Goal: Information Seeking & Learning: Learn about a topic

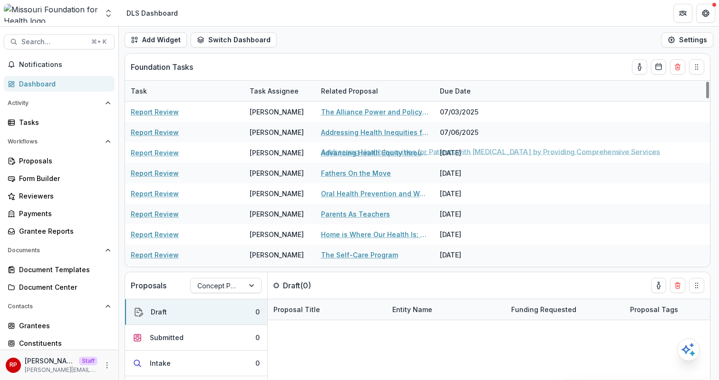
click at [421, 45] on div "Add Widget Switch Dashboard Default DLS Dashboard New Dashboard Settings" at bounding box center [419, 40] width 600 height 27
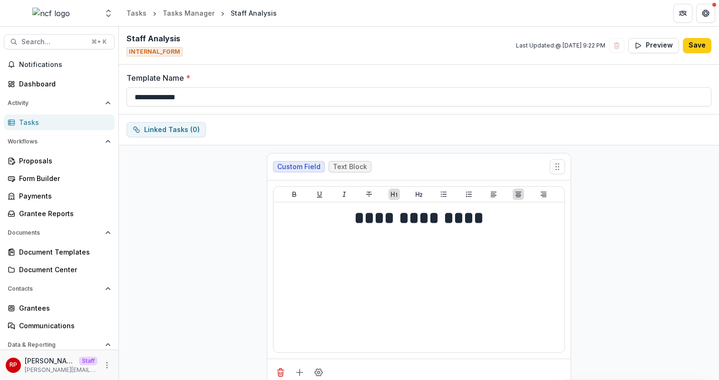
scroll to position [13861, 0]
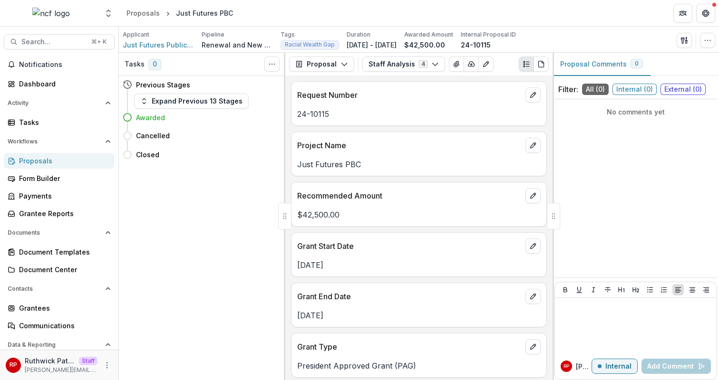
scroll to position [1937, 0]
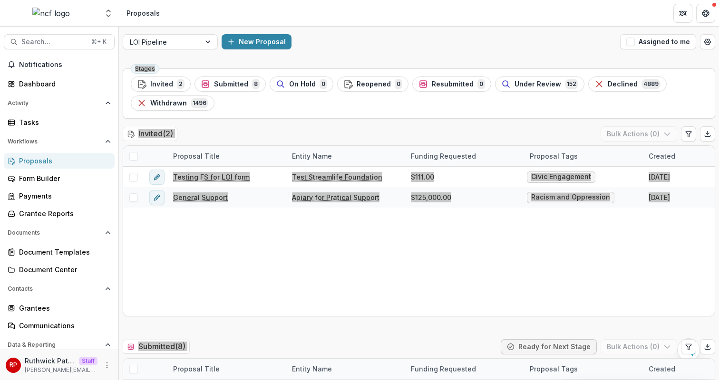
scroll to position [273, 0]
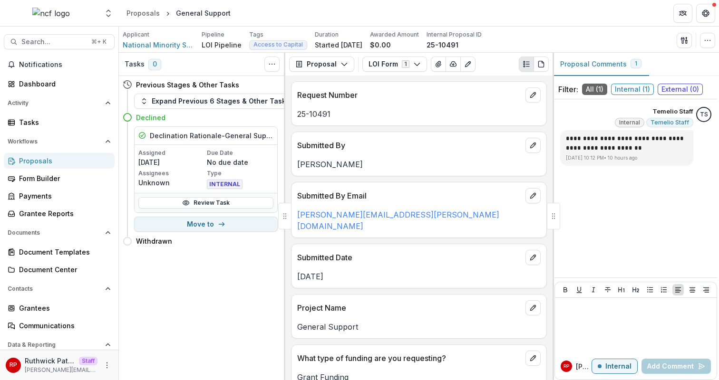
scroll to position [1612, 0]
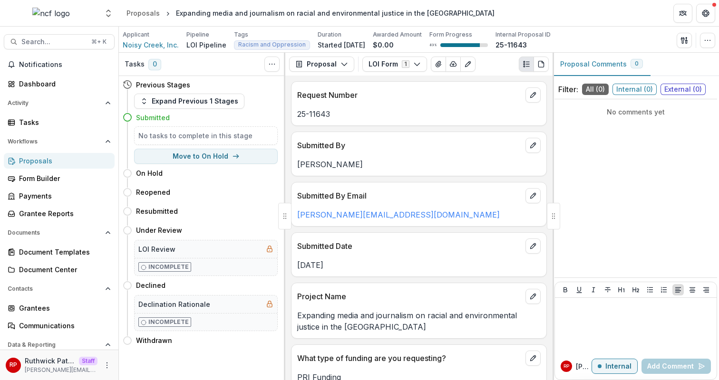
click at [424, 136] on div "Submitted By" at bounding box center [418, 142] width 255 height 21
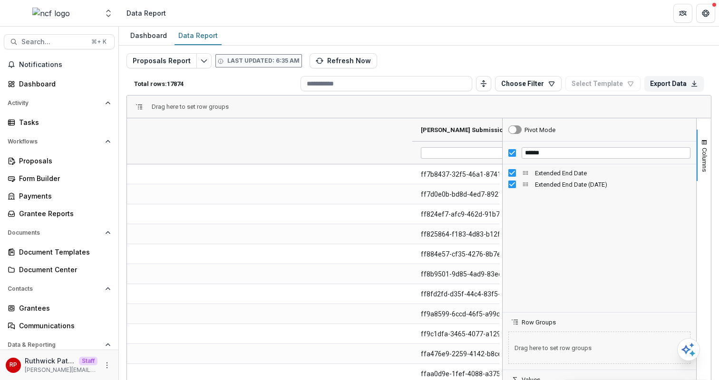
scroll to position [0, 425]
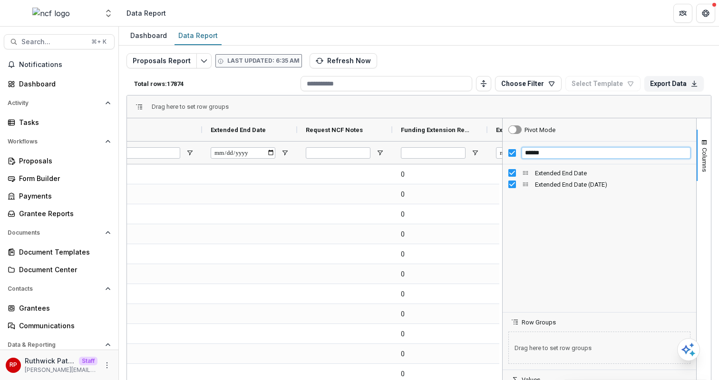
click at [546, 153] on input "******" at bounding box center [606, 152] width 169 height 11
click at [552, 154] on input "******" at bounding box center [606, 152] width 169 height 11
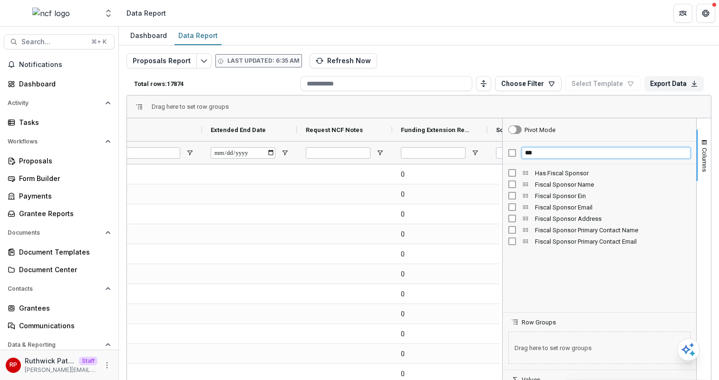
type input "****"
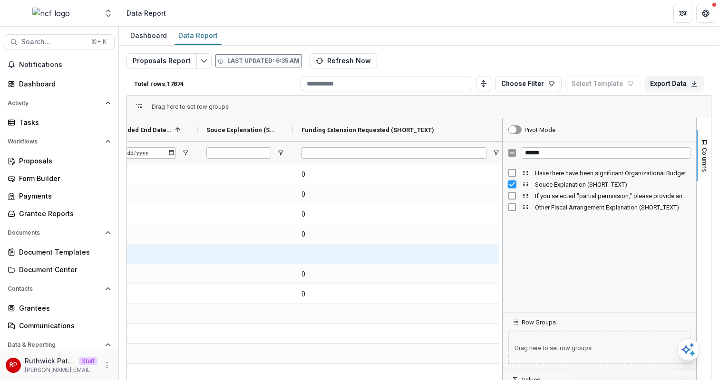
scroll to position [0, 850]
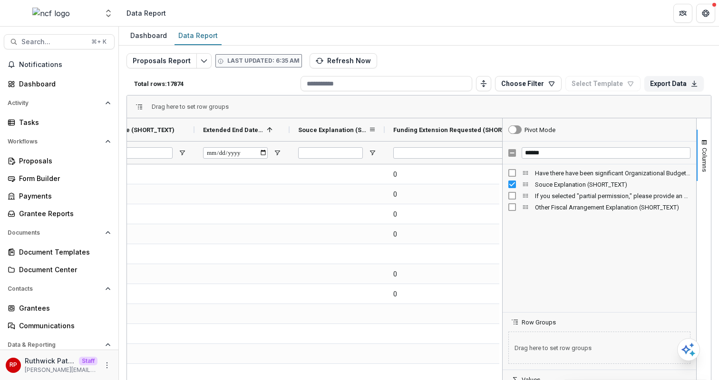
click at [329, 126] on span "Souce Explanation (SHORT_TEXT)" at bounding box center [333, 129] width 70 height 7
click at [329, 126] on span "Souce Explanation (SHORT_TEXT)" at bounding box center [328, 129] width 60 height 7
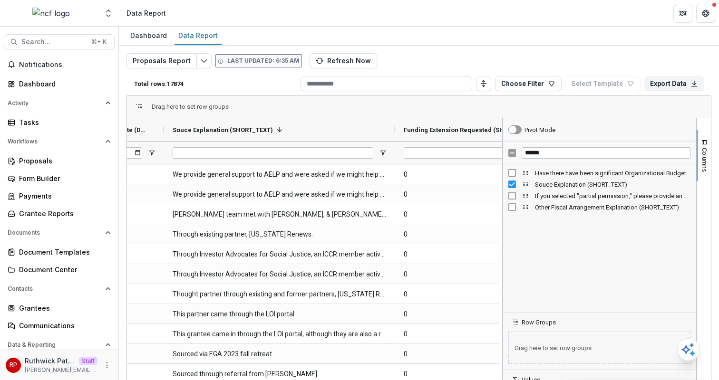
drag, startPoint x: 258, startPoint y: 138, endPoint x: 394, endPoint y: 150, distance: 137.0
click at [394, 150] on div "Source (SHORT_TEXT) Extended End Date (DATE) Souce Explanation (SHORT_TEXT) 1" at bounding box center [3, 141] width 1631 height 46
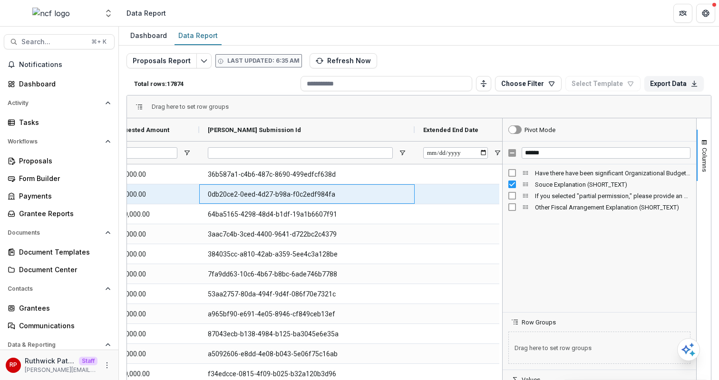
click at [321, 194] on Id-11323 "0db20ce2-0eed-4d27-b98a-f0c2edf984fa" at bounding box center [307, 194] width 198 height 19
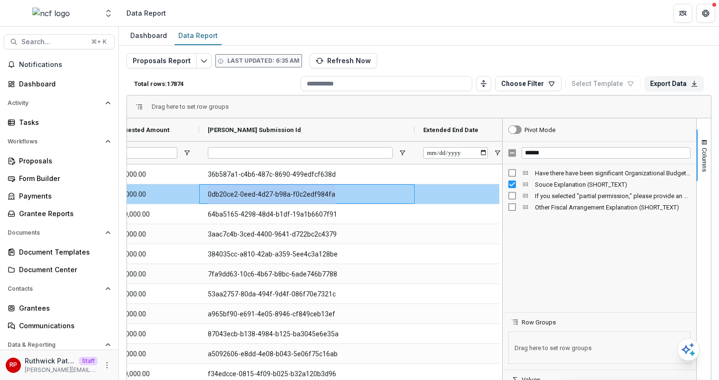
click at [321, 194] on Id-11323 "0db20ce2-0eed-4d27-b98a-f0c2edf984fa" at bounding box center [307, 194] width 198 height 19
copy Id-11323 "0db20ce2-0eed-4d27-b98a-f0c2edf984fa"
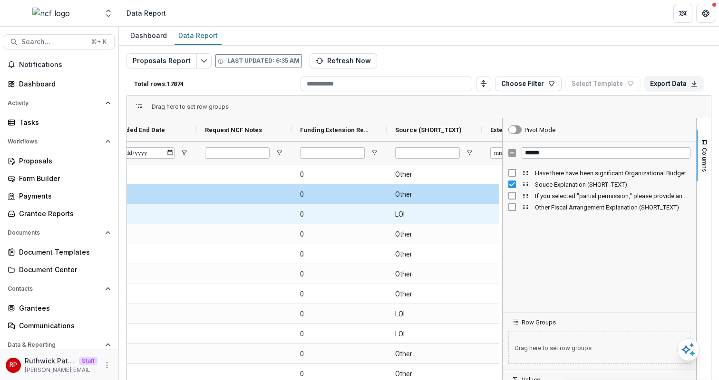
scroll to position [0, 527]
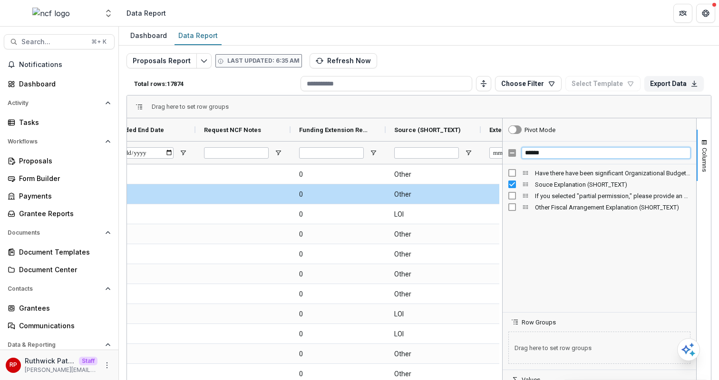
click at [586, 153] on input "******" at bounding box center [606, 152] width 169 height 11
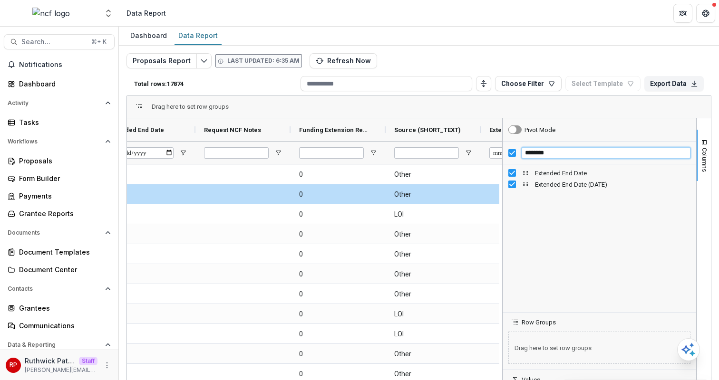
type input "********"
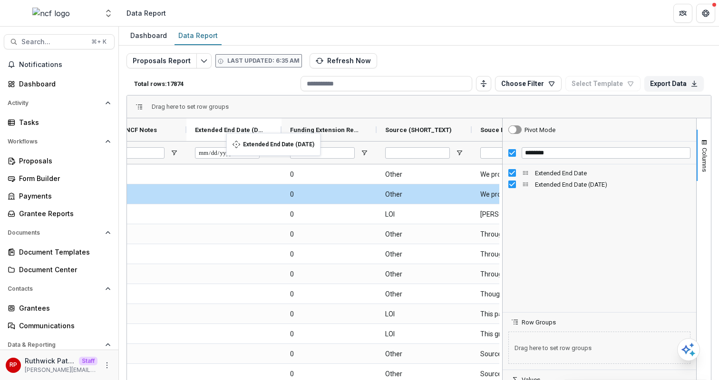
drag, startPoint x: 411, startPoint y: 136, endPoint x: 218, endPoint y: 139, distance: 193.0
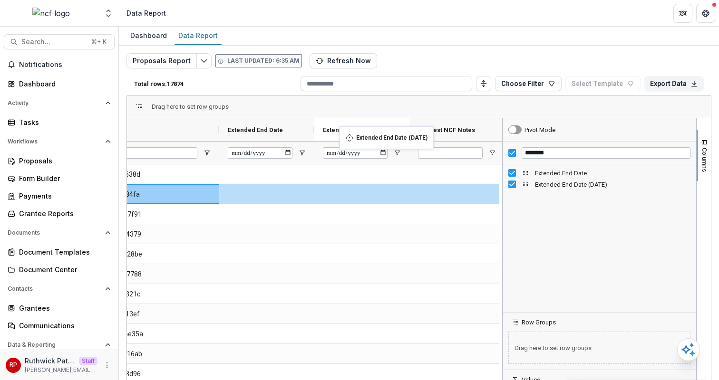
drag, startPoint x: 453, startPoint y: 132, endPoint x: 332, endPoint y: 135, distance: 120.8
click at [336, 129] on span "Extended End Date (DATE)" at bounding box center [358, 129] width 70 height 7
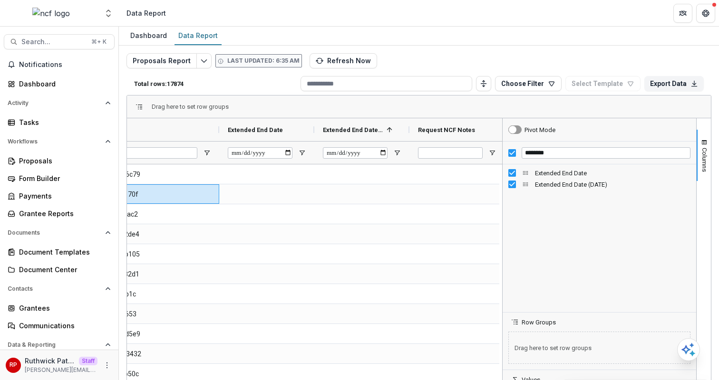
click at [336, 129] on span "Extended End Date (DATE)" at bounding box center [353, 129] width 60 height 7
click at [262, 127] on span "Extended End Date" at bounding box center [255, 129] width 55 height 7
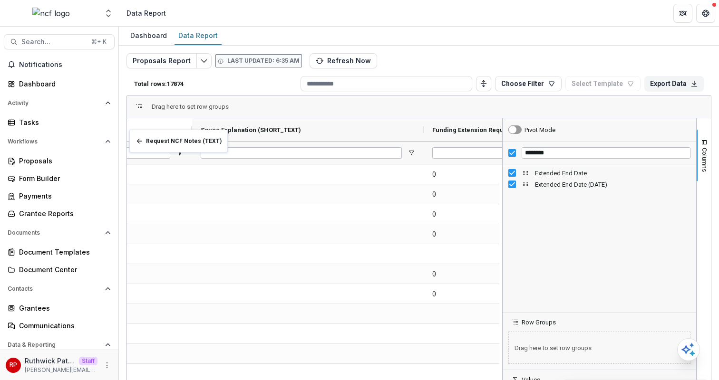
drag, startPoint x: 445, startPoint y: 131, endPoint x: 134, endPoint y: 135, distance: 310.9
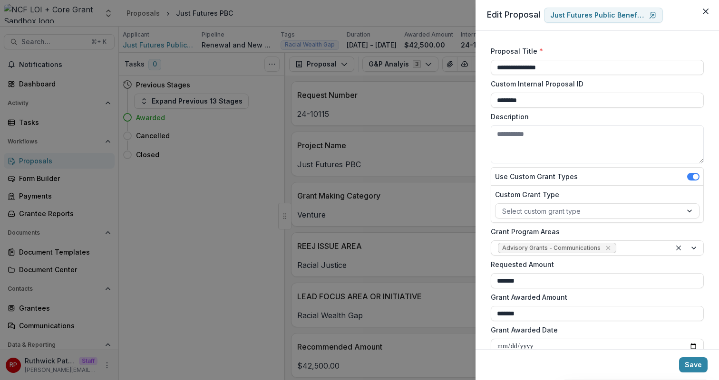
scroll to position [461, 0]
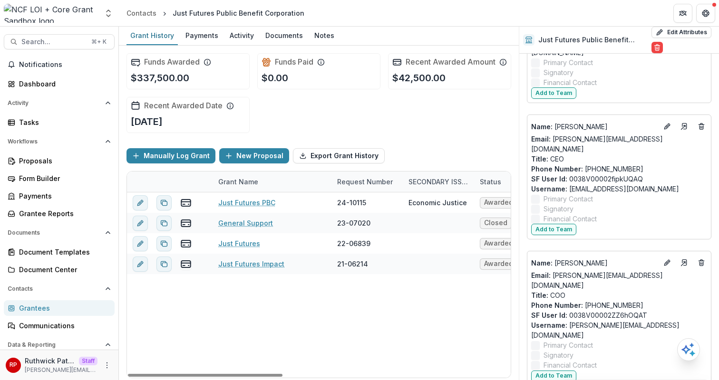
scroll to position [248, 0]
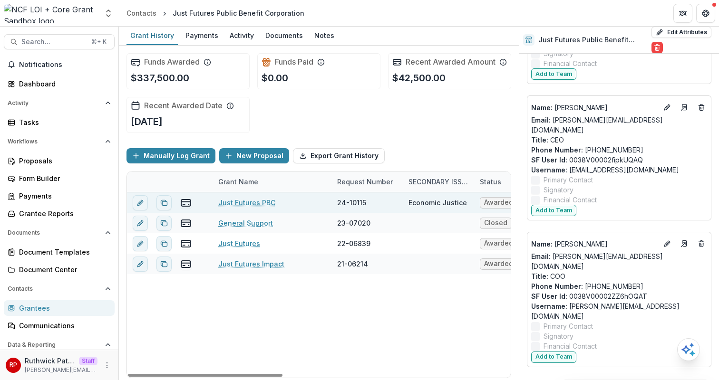
click at [243, 208] on link "Just Futures PBC" at bounding box center [246, 203] width 57 height 10
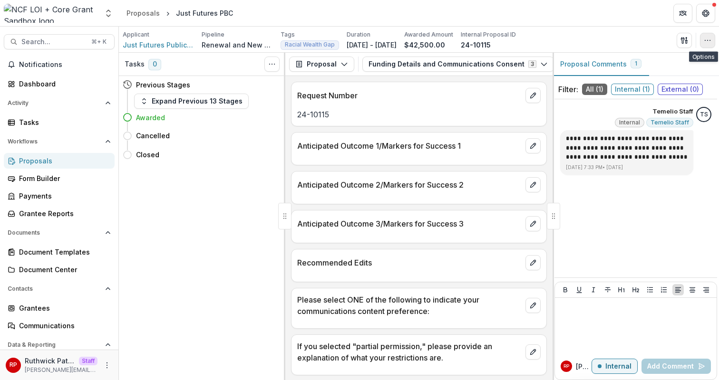
click at [709, 40] on icon "button" at bounding box center [708, 41] width 8 height 8
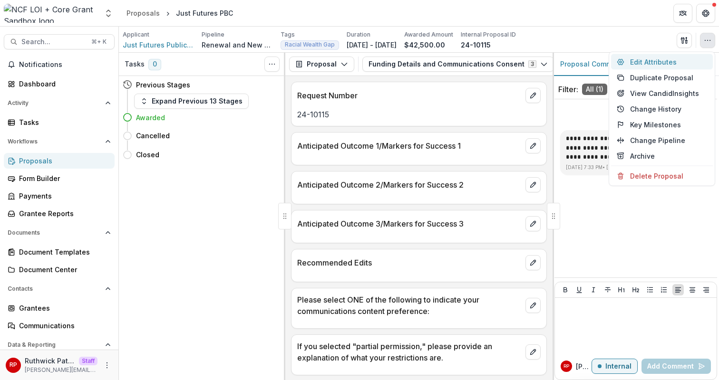
click at [701, 59] on button "Edit Attributes" at bounding box center [662, 62] width 102 height 16
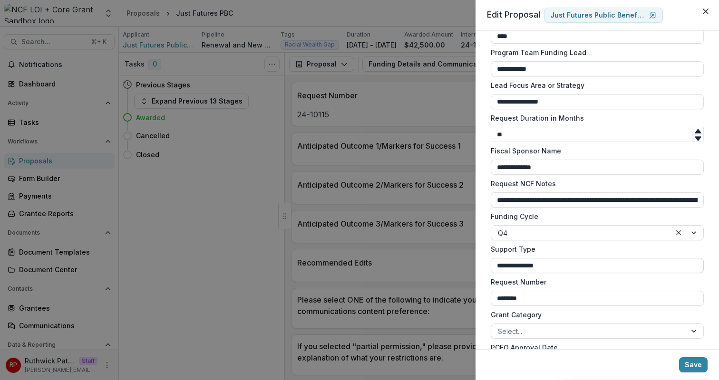
scroll to position [802, 0]
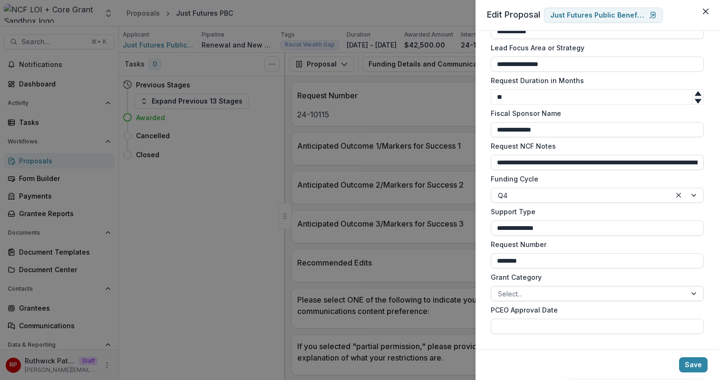
click at [549, 289] on div at bounding box center [589, 294] width 182 height 12
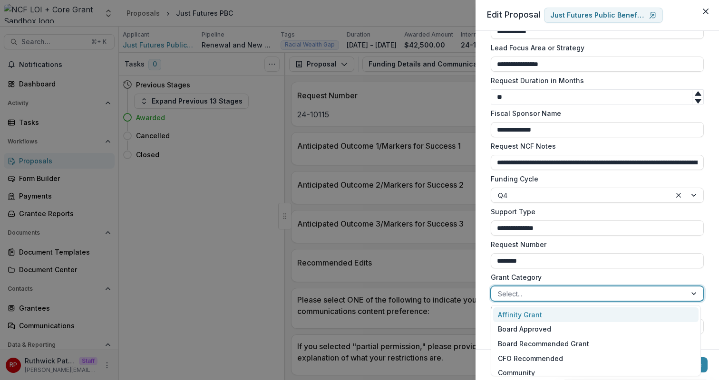
click at [574, 278] on label "Grant Category" at bounding box center [594, 277] width 207 height 10
click at [500, 289] on input "Grant Category" at bounding box center [499, 294] width 2 height 10
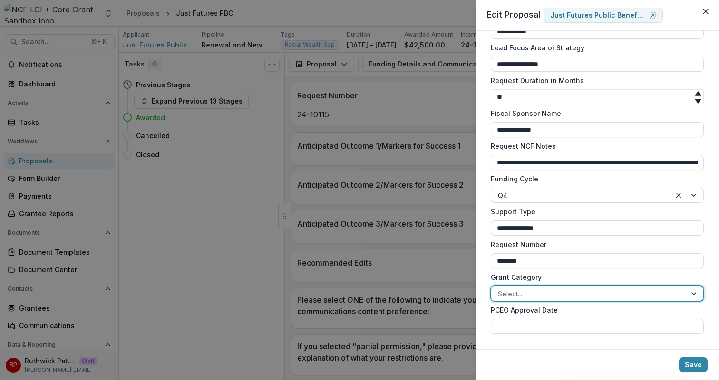
click at [577, 231] on input "**********" at bounding box center [597, 228] width 213 height 15
click at [587, 218] on div "**********" at bounding box center [597, 221] width 213 height 29
click at [454, 130] on div "**********" at bounding box center [359, 190] width 719 height 380
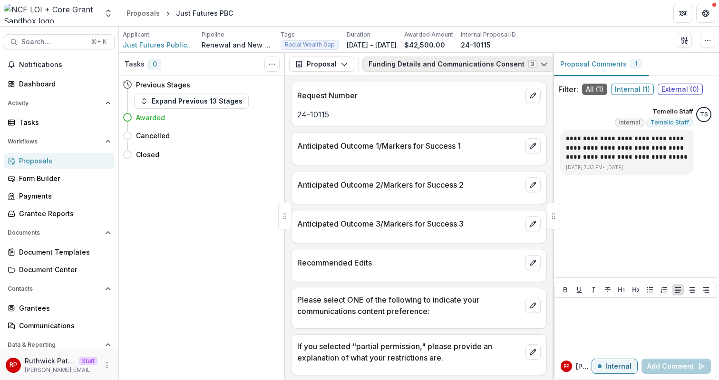
click at [423, 63] on button "Funding Details and Communications Consent 3" at bounding box center [458, 64] width 192 height 15
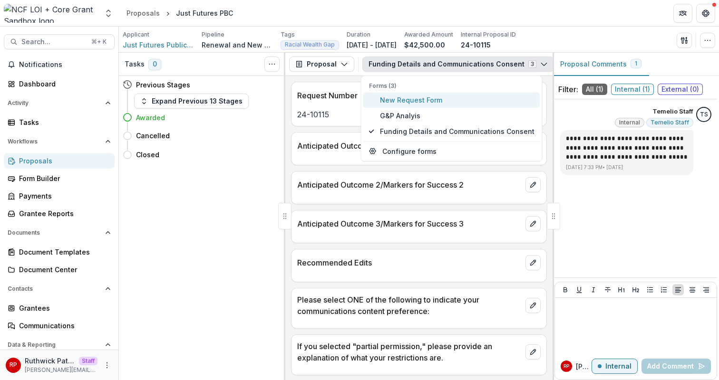
click at [435, 97] on span "New Request Form" at bounding box center [457, 100] width 155 height 10
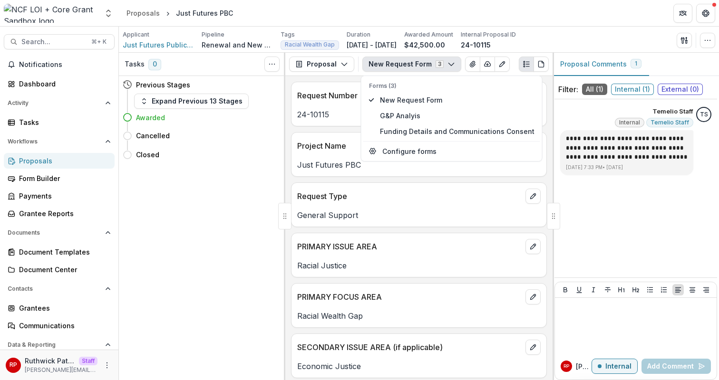
click at [453, 240] on div "PRIMARY ISSUE AREA" at bounding box center [418, 243] width 255 height 21
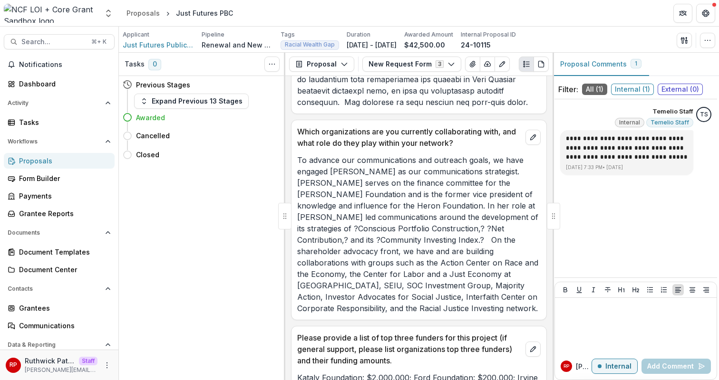
scroll to position [933, 0]
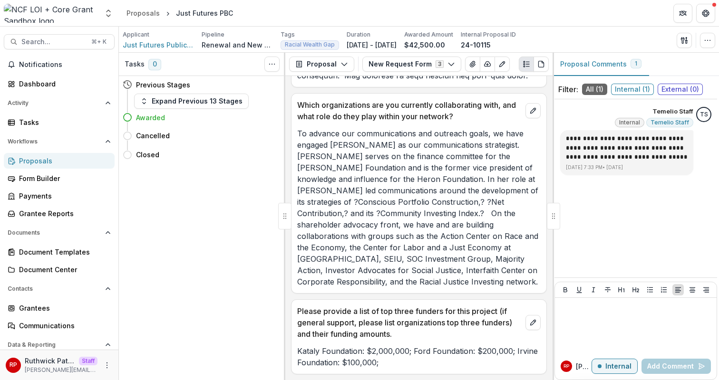
click at [498, 221] on p "To advance our communications and outreach goals, we have engaged Toni Johnson …" at bounding box center [418, 208] width 243 height 160
click at [480, 167] on p "To advance our communications and outreach goals, we have engaged Toni Johnson …" at bounding box center [418, 208] width 243 height 160
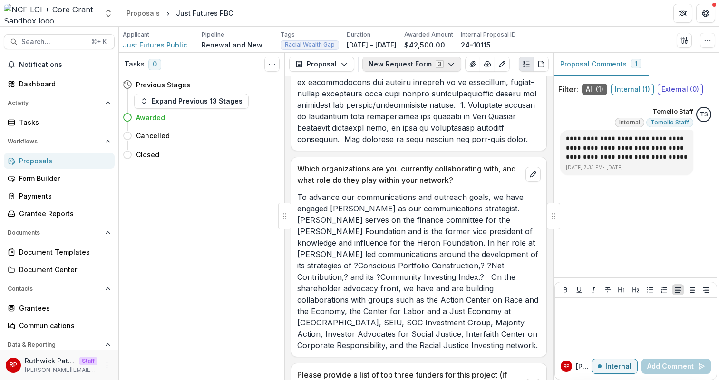
click at [394, 65] on button "New Request Form 3" at bounding box center [411, 64] width 99 height 15
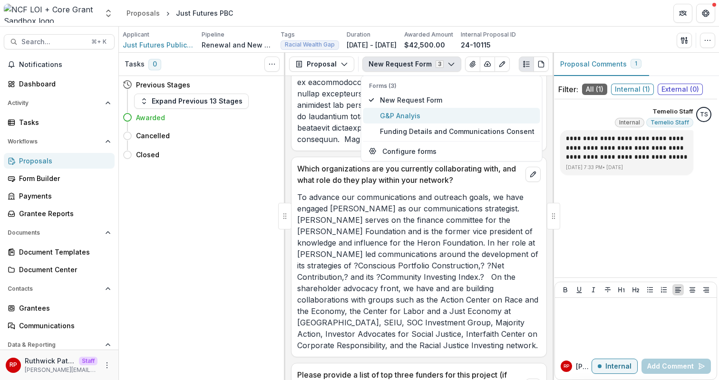
click at [423, 114] on span "G&P Analyis" at bounding box center [457, 116] width 155 height 10
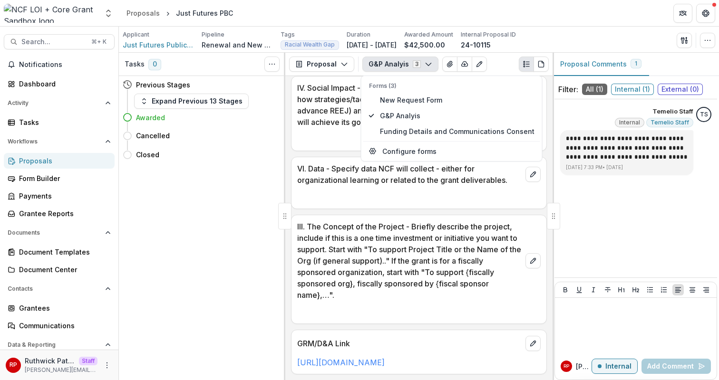
click at [463, 221] on p "III. The Concept of the Project - Briefly describe the project, include if this…" at bounding box center [409, 261] width 224 height 80
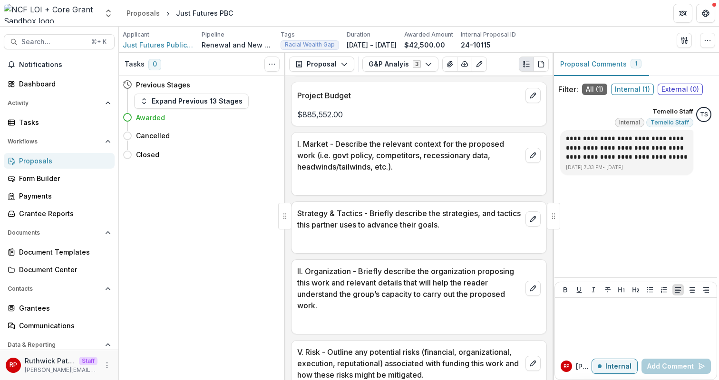
scroll to position [0, 0]
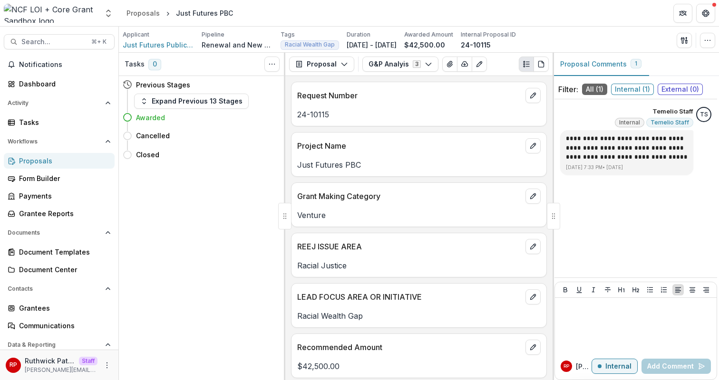
click at [428, 230] on div "Request Number 24-10115 Project Name Just Futures PBC Grant Making Category Ven…" at bounding box center [418, 228] width 267 height 304
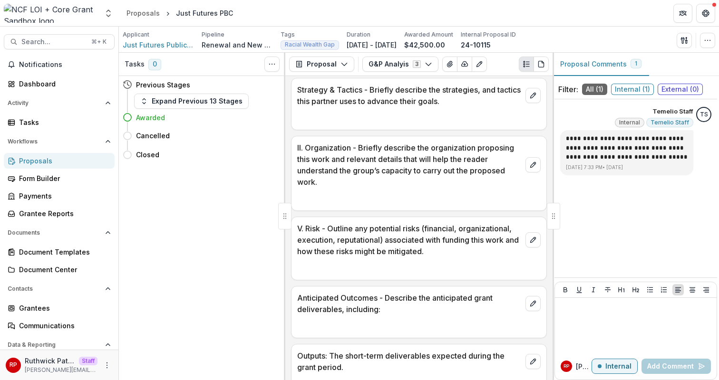
click at [438, 232] on p "V. Risk - Outline any potential risks (financial, organizational, execution, re…" at bounding box center [409, 240] width 224 height 34
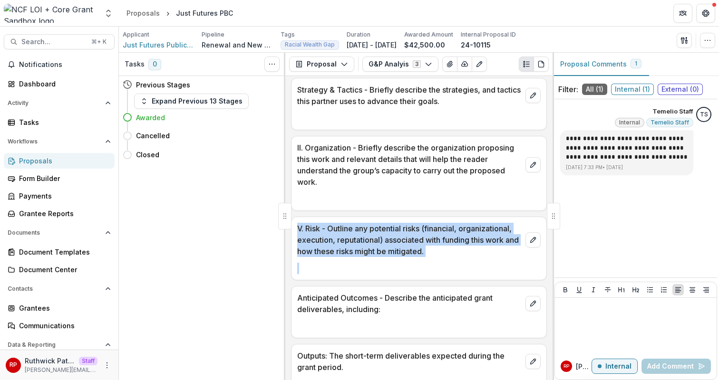
click at [438, 232] on p "V. Risk - Outline any potential risks (financial, organizational, execution, re…" at bounding box center [409, 240] width 224 height 34
click at [457, 242] on p "V. Risk - Outline any potential risks (financial, organizational, execution, re…" at bounding box center [409, 240] width 224 height 34
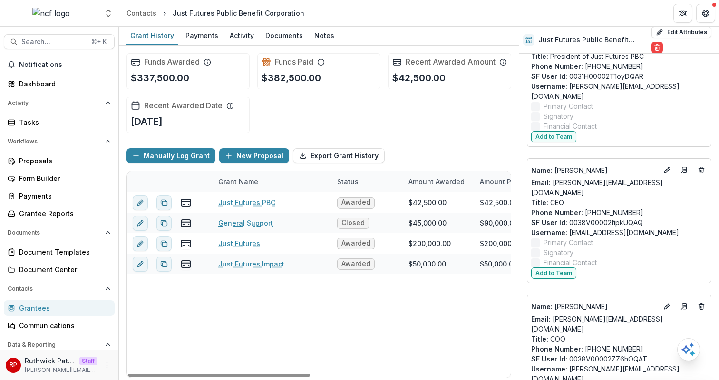
scroll to position [190, 0]
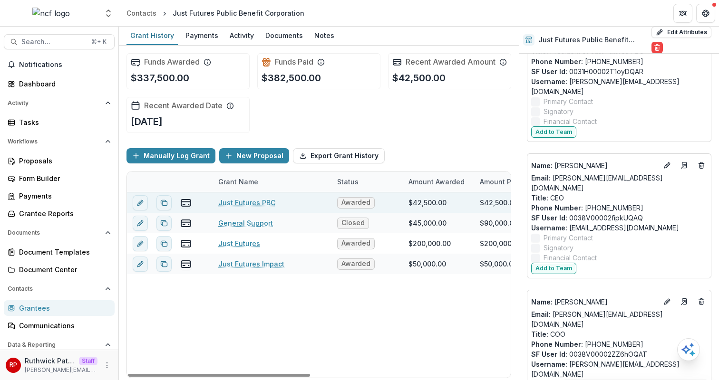
click at [243, 208] on link "Just Futures PBC" at bounding box center [246, 203] width 57 height 10
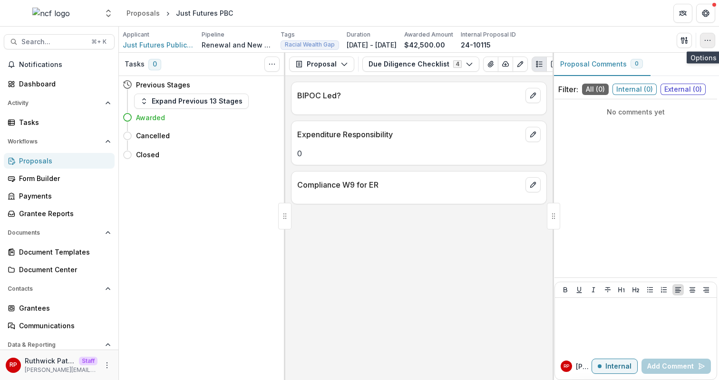
click at [704, 43] on icon "button" at bounding box center [708, 41] width 8 height 8
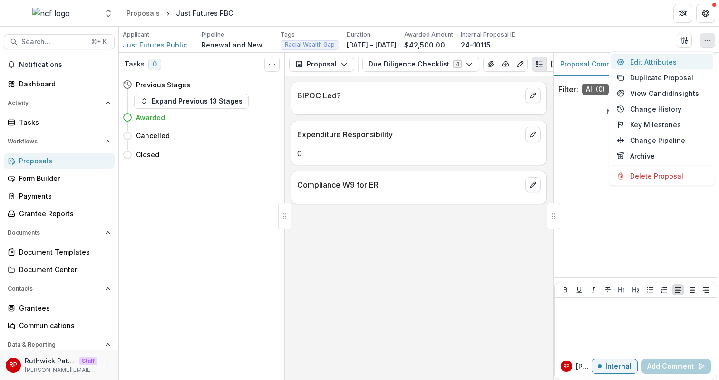
click at [704, 61] on button "Edit Attributes" at bounding box center [662, 62] width 102 height 16
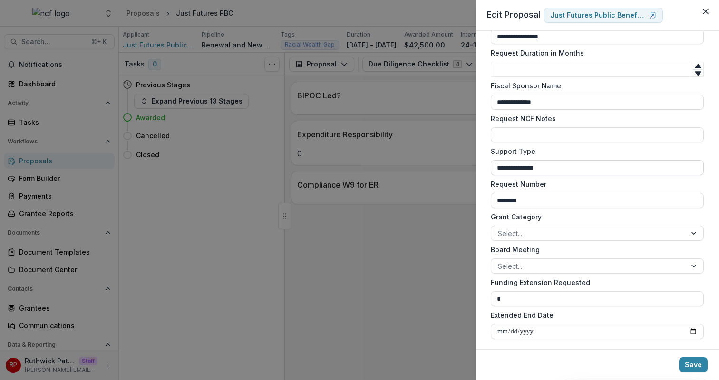
scroll to position [835, 0]
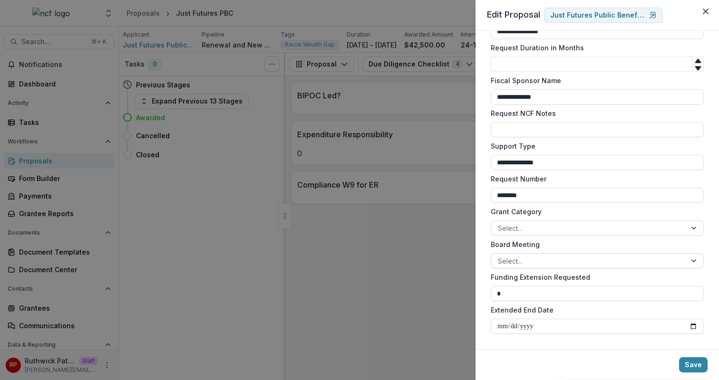
click at [544, 266] on div at bounding box center [589, 261] width 182 height 12
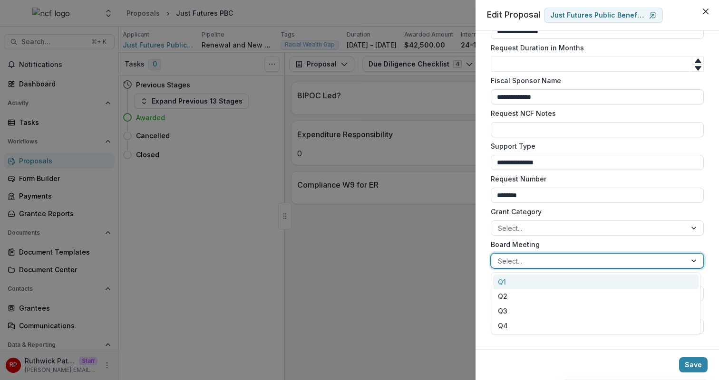
click at [552, 248] on label "Board Meeting" at bounding box center [594, 245] width 207 height 10
click at [500, 256] on input "Board Meeting" at bounding box center [499, 261] width 2 height 10
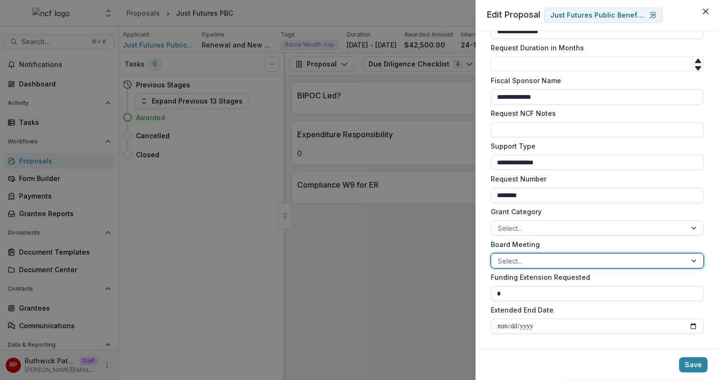
click at [574, 242] on label "Board Meeting" at bounding box center [594, 245] width 207 height 10
click at [500, 256] on input "Board Meeting" at bounding box center [499, 261] width 2 height 10
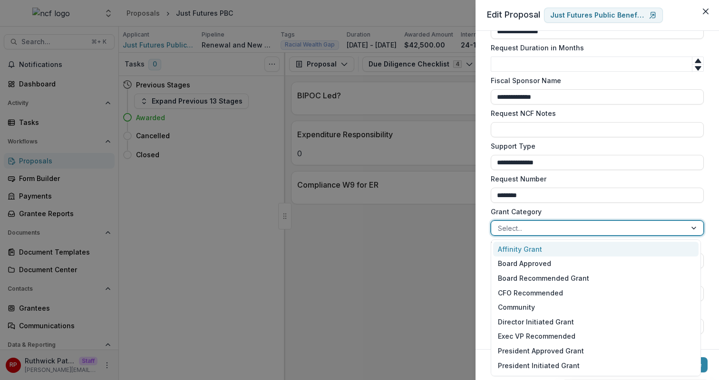
click at [536, 230] on div at bounding box center [589, 228] width 182 height 12
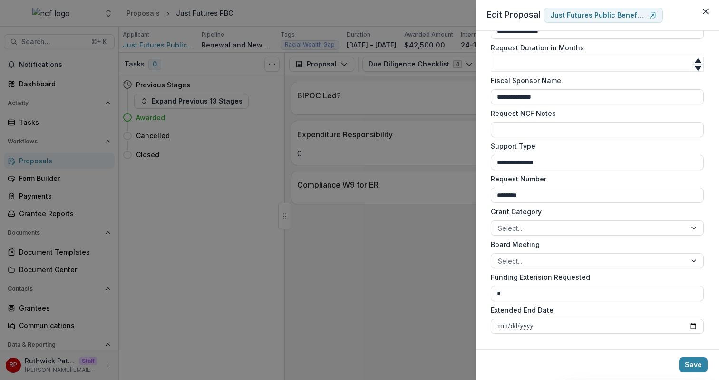
click at [577, 208] on label "Grant Category" at bounding box center [594, 212] width 207 height 10
click at [500, 223] on input "Grant Category" at bounding box center [499, 228] width 2 height 10
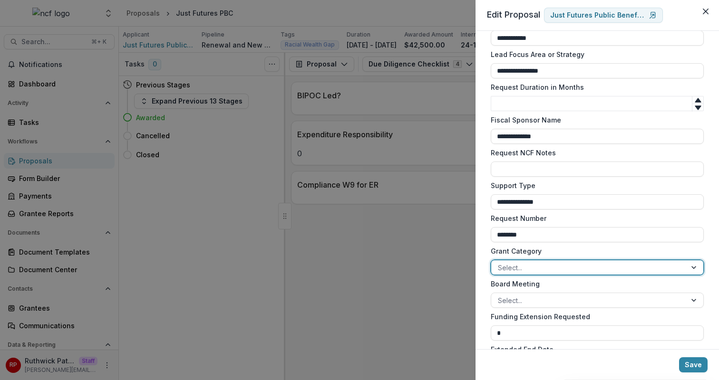
scroll to position [792, 0]
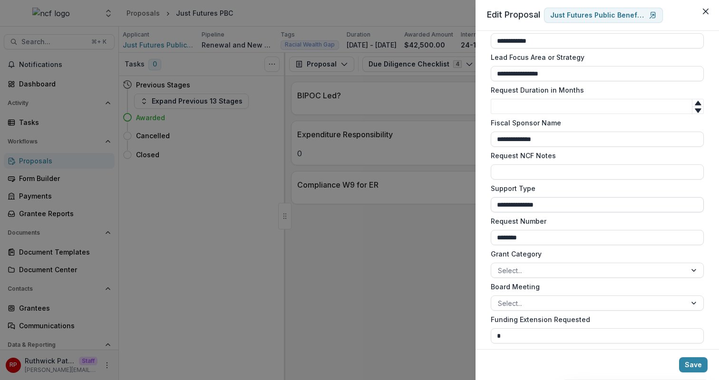
click at [563, 199] on input "**********" at bounding box center [597, 204] width 213 height 15
click at [573, 191] on label "Support Type" at bounding box center [594, 189] width 207 height 10
click at [573, 197] on input "**********" at bounding box center [597, 204] width 213 height 15
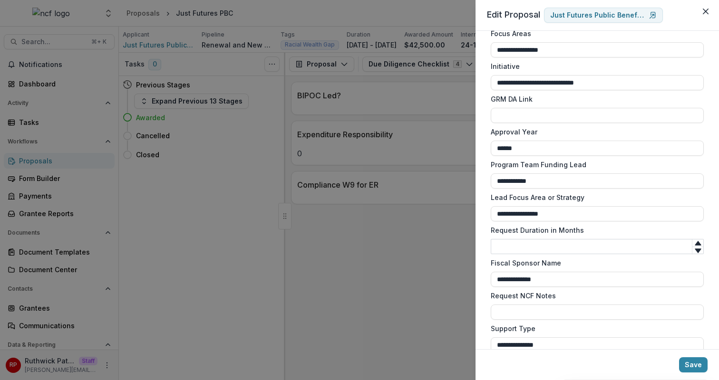
scroll to position [650, 0]
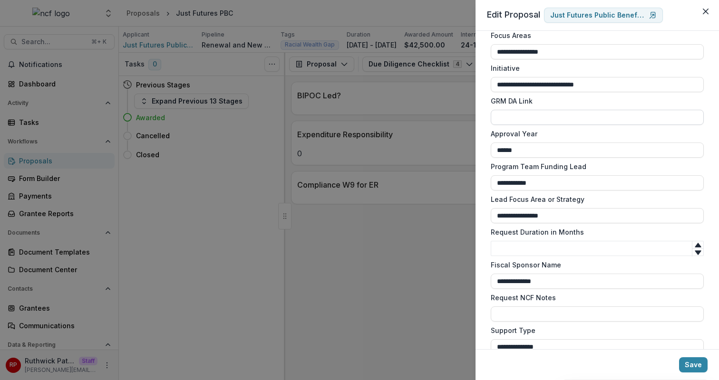
click at [524, 122] on input "GRM DA Link" at bounding box center [597, 117] width 213 height 15
click at [518, 100] on label "GRM DA Link" at bounding box center [594, 101] width 207 height 10
click at [518, 110] on input "GRM DA Link" at bounding box center [597, 117] width 213 height 15
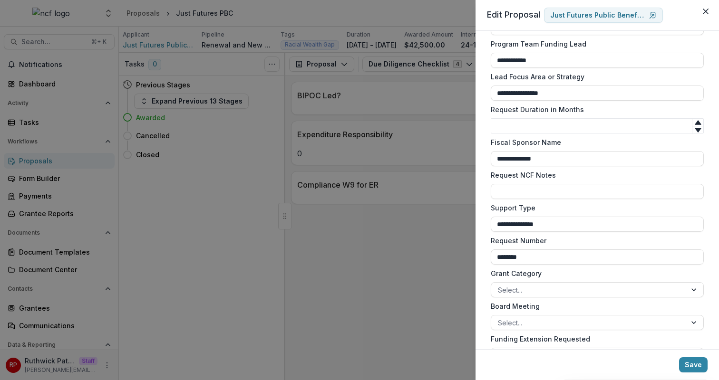
scroll to position [774, 0]
click at [402, 207] on div "**********" at bounding box center [359, 190] width 719 height 380
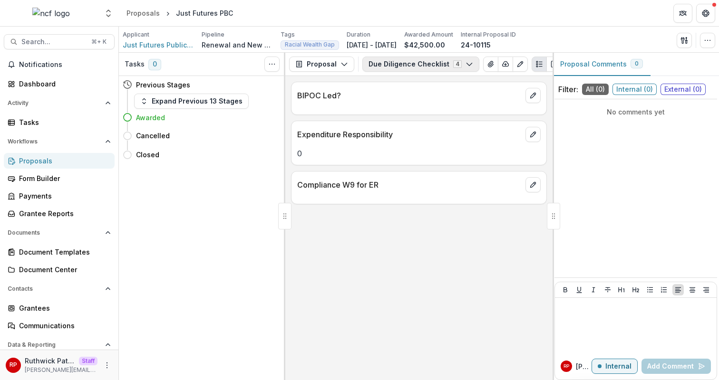
click at [442, 67] on button "Due Diligence Checklist 4" at bounding box center [420, 64] width 117 height 15
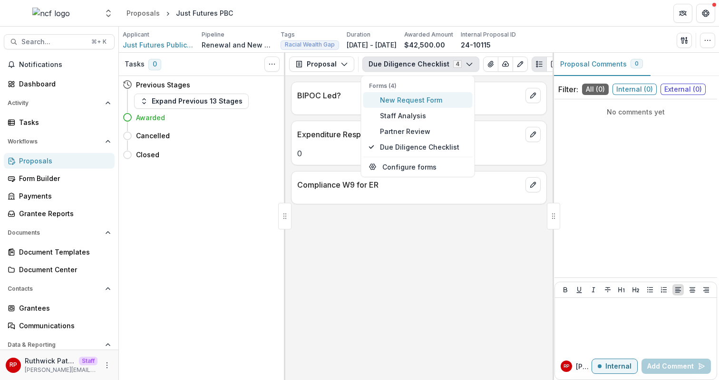
click at [436, 103] on span "New Request Form" at bounding box center [423, 100] width 87 height 10
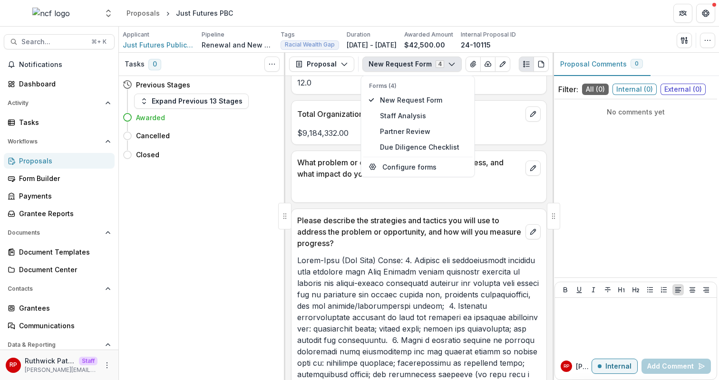
scroll to position [1808, 0]
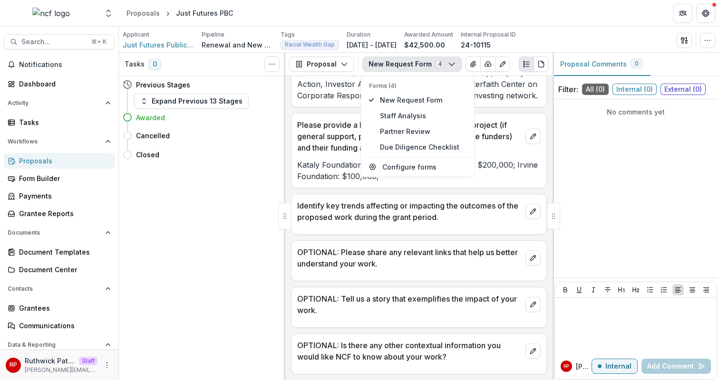
click at [449, 212] on p "Identify key trends affecting or impacting the outcomes of the proposed work du…" at bounding box center [409, 211] width 224 height 23
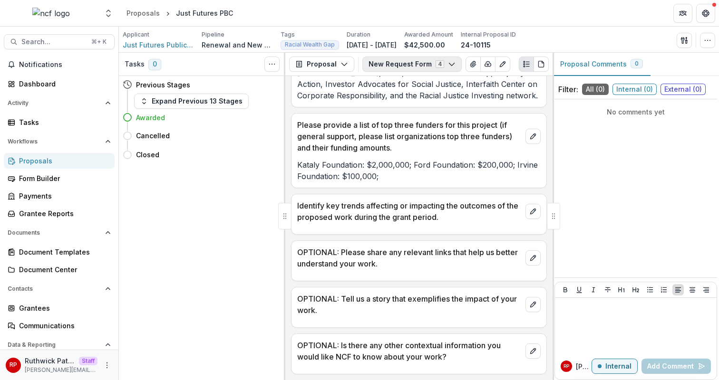
click at [422, 61] on button "New Request Form 4" at bounding box center [411, 64] width 99 height 15
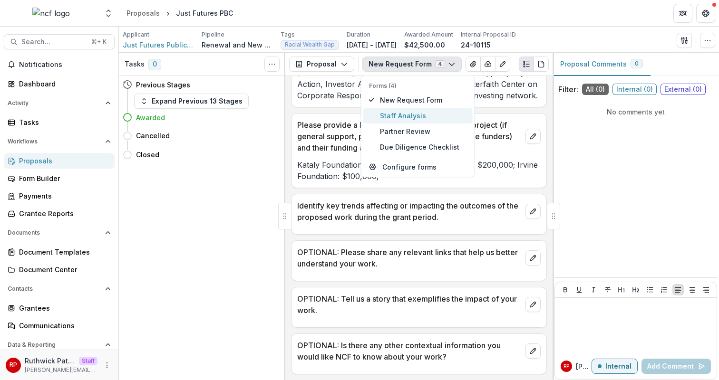
click at [432, 117] on span "Staff Analysis" at bounding box center [423, 116] width 87 height 10
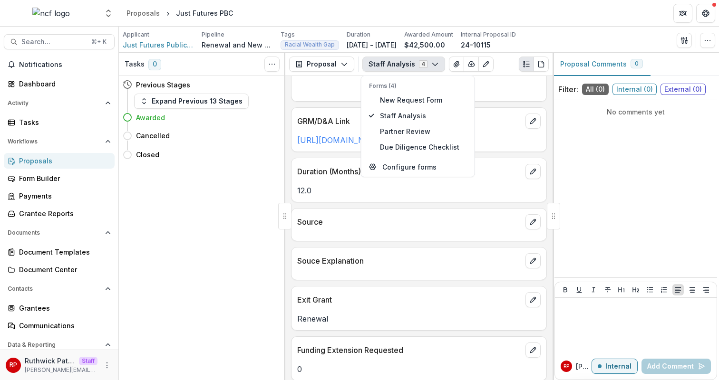
click at [464, 219] on div "Request Number 24-10115 Project Name Just Futures PBC Recommended Amount $42,50…" at bounding box center [418, 228] width 267 height 304
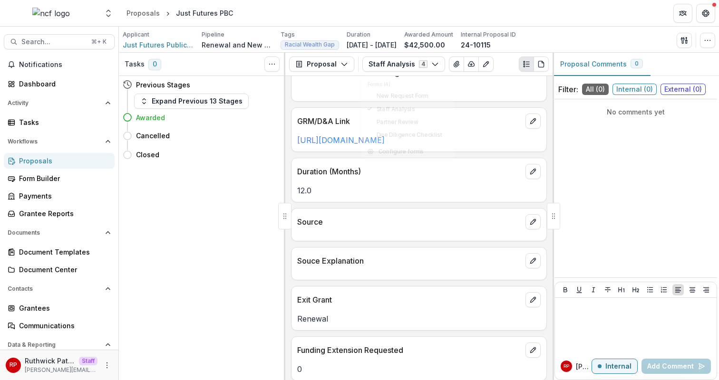
scroll to position [2014, 0]
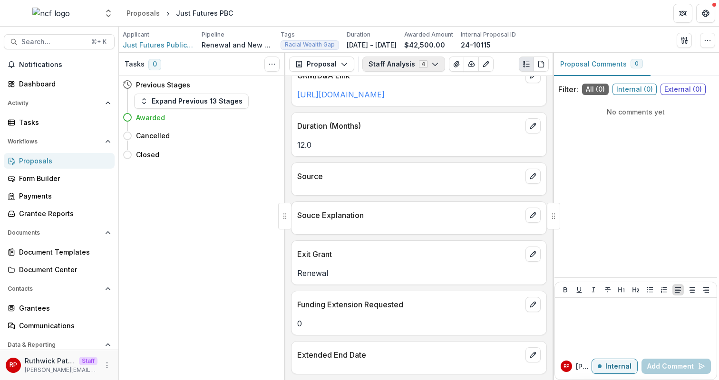
click at [407, 65] on button "Staff Analysis 4" at bounding box center [403, 64] width 83 height 15
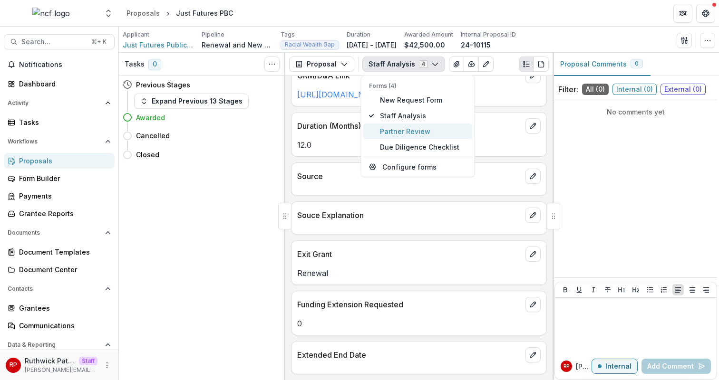
click at [408, 131] on span "Partner Review" at bounding box center [423, 131] width 87 height 10
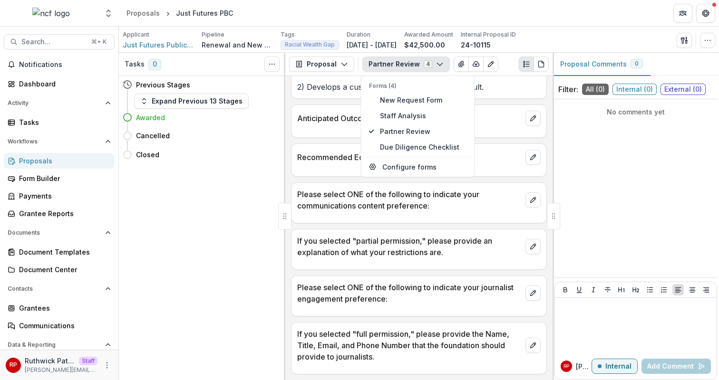
click at [411, 270] on div "Request Number 24-10115 Anticipated Outcome 1/Markers for Success 1 During the …" at bounding box center [418, 228] width 267 height 304
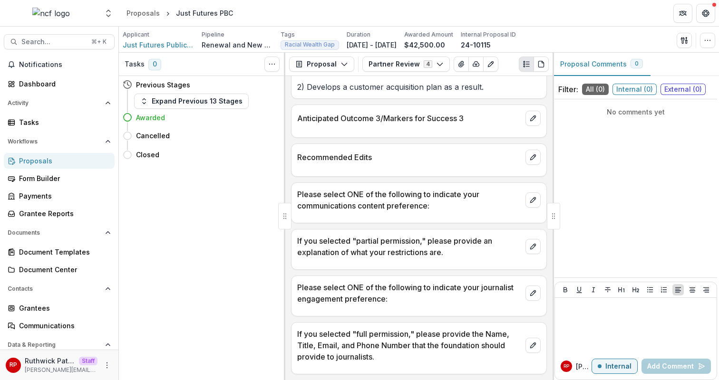
scroll to position [0, 0]
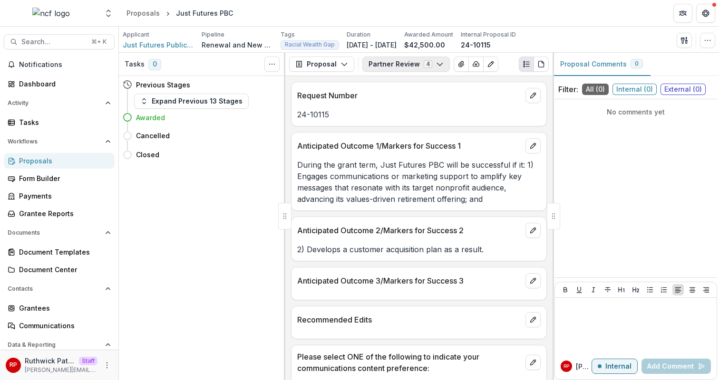
click at [393, 65] on button "Partner Review 4" at bounding box center [405, 64] width 87 height 15
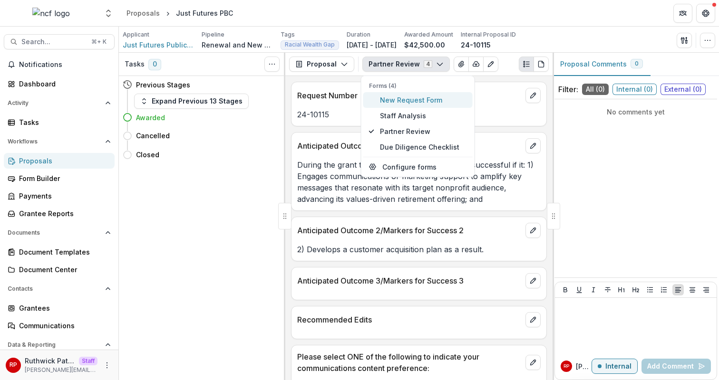
click at [412, 95] on span "New Request Form" at bounding box center [423, 100] width 87 height 10
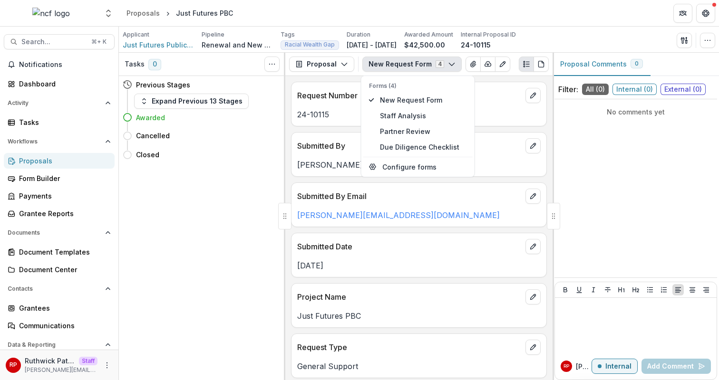
click at [480, 164] on p "Alex Saingchin" at bounding box center [418, 164] width 243 height 11
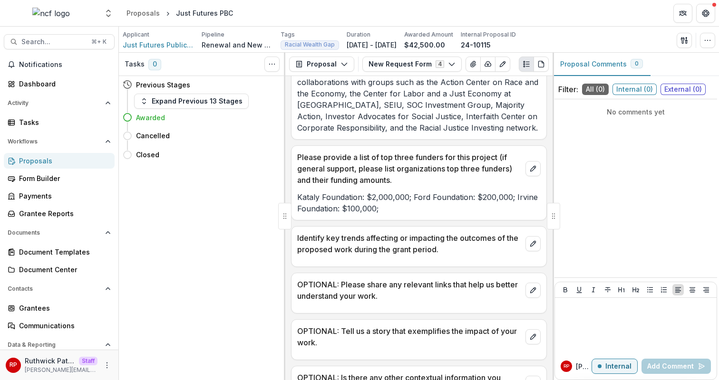
scroll to position [1808, 0]
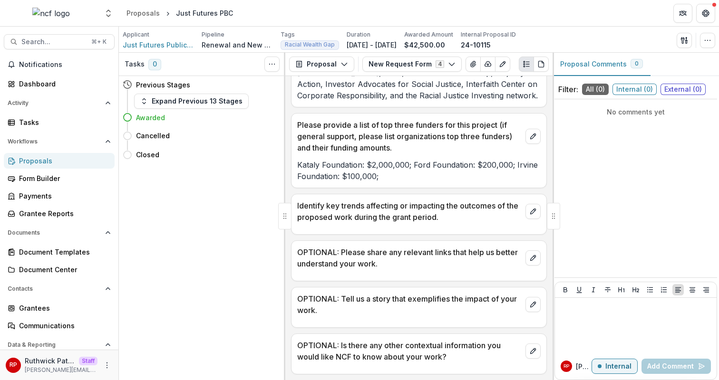
click at [362, 205] on p "Identify key trends affecting or impacting the outcomes of the proposed work du…" at bounding box center [409, 211] width 224 height 23
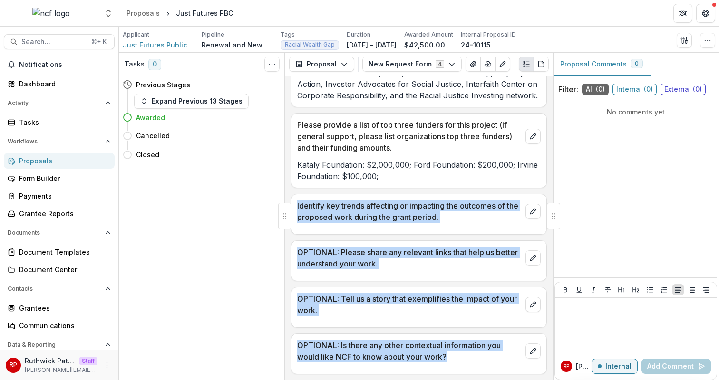
drag, startPoint x: 362, startPoint y: 205, endPoint x: 433, endPoint y: 333, distance: 146.4
click at [433, 333] on div "Request Number 24-10115 Submitted By Alex Saingchin Submitted By Email alex@jus…" at bounding box center [418, 228] width 267 height 304
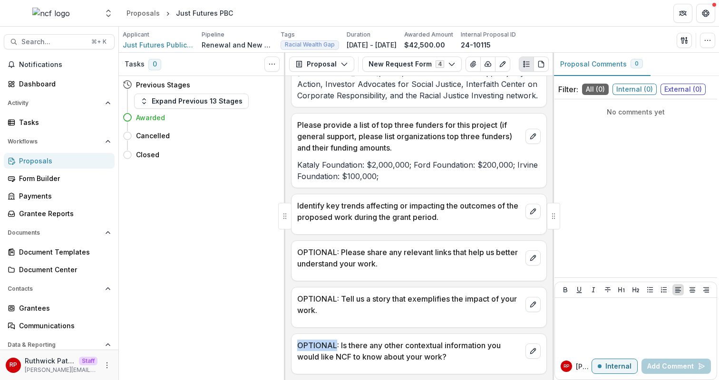
click at [433, 333] on div "Request Number 24-10115 Submitted By Alex Saingchin Submitted By Email alex@jus…" at bounding box center [418, 228] width 267 height 304
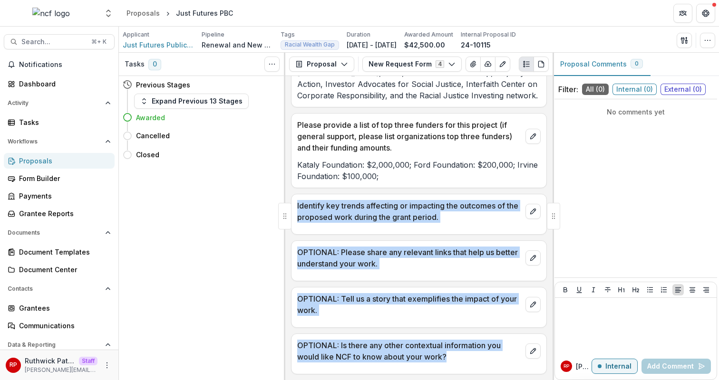
drag, startPoint x: 433, startPoint y: 333, endPoint x: 380, endPoint y: 214, distance: 129.8
click at [380, 214] on div "Request Number 24-10115 Submitted By Alex Saingchin Submitted By Email alex@jus…" at bounding box center [418, 228] width 267 height 304
click at [380, 214] on p "Identify key trends affecting or impacting the outcomes of the proposed work du…" at bounding box center [409, 211] width 224 height 23
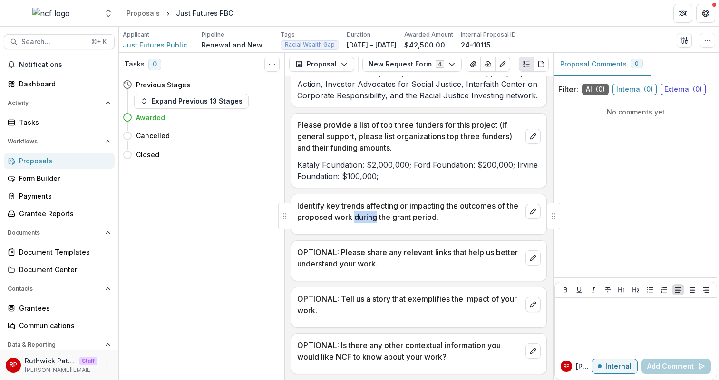
click at [380, 214] on p "Identify key trends affecting or impacting the outcomes of the proposed work du…" at bounding box center [409, 211] width 224 height 23
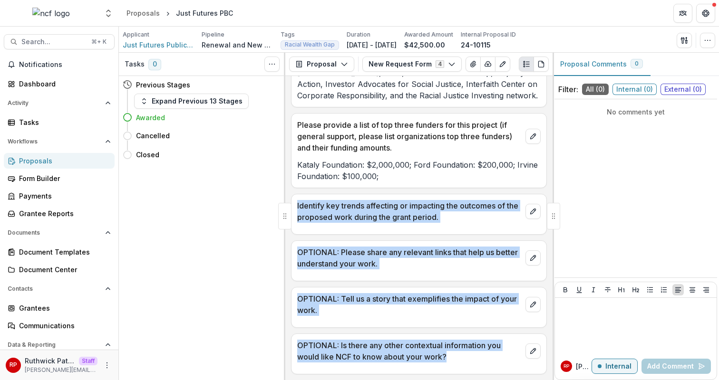
drag, startPoint x: 380, startPoint y: 214, endPoint x: 454, endPoint y: 327, distance: 135.1
click at [454, 327] on div "Request Number 24-10115 Submitted By Alex Saingchin Submitted By Email alex@jus…" at bounding box center [418, 228] width 267 height 304
click at [454, 327] on div "OPTIONAL: Tell us a story that exemplifies the impact of your work." at bounding box center [419, 307] width 256 height 41
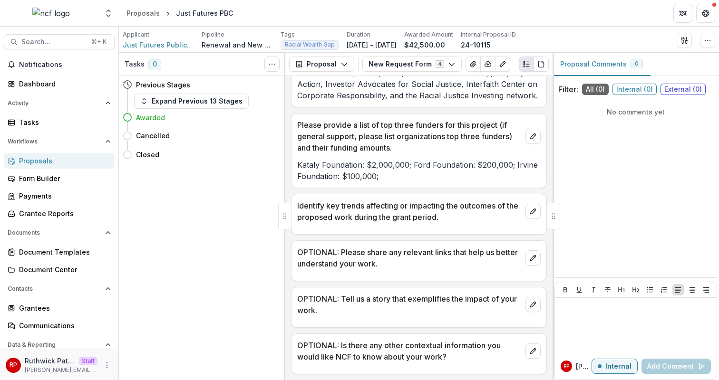
click at [431, 205] on p "Identify key trends affecting or impacting the outcomes of the proposed work du…" at bounding box center [409, 211] width 224 height 23
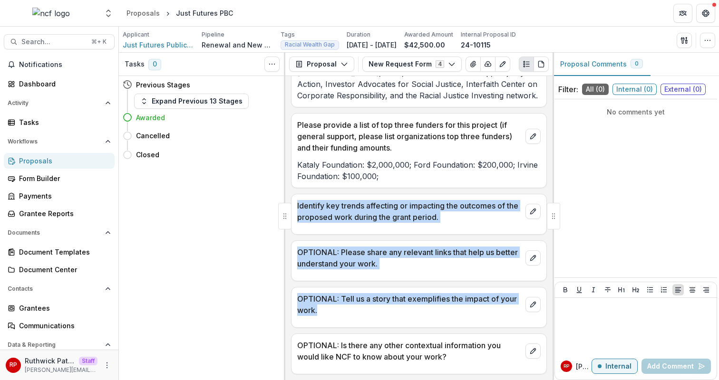
drag, startPoint x: 431, startPoint y: 205, endPoint x: 437, endPoint y: 283, distance: 78.7
click at [437, 283] on div "Request Number 24-10115 Submitted By Alex Saingchin Submitted By Email alex@jus…" at bounding box center [418, 228] width 267 height 304
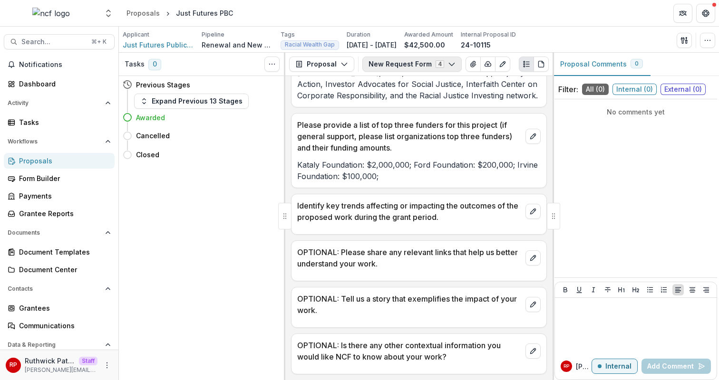
click at [381, 66] on button "New Request Form 4" at bounding box center [411, 64] width 99 height 15
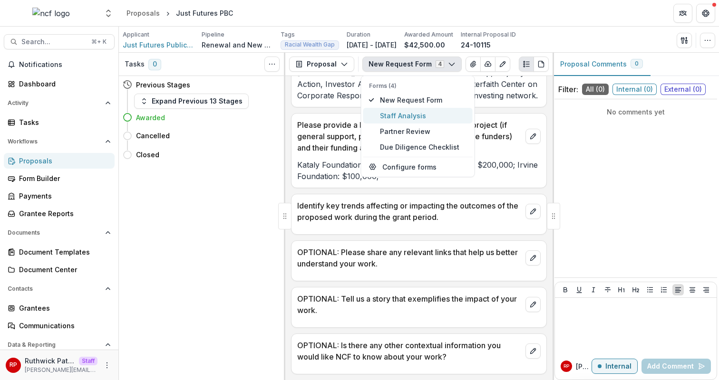
click at [406, 119] on span "Staff Analysis" at bounding box center [423, 116] width 87 height 10
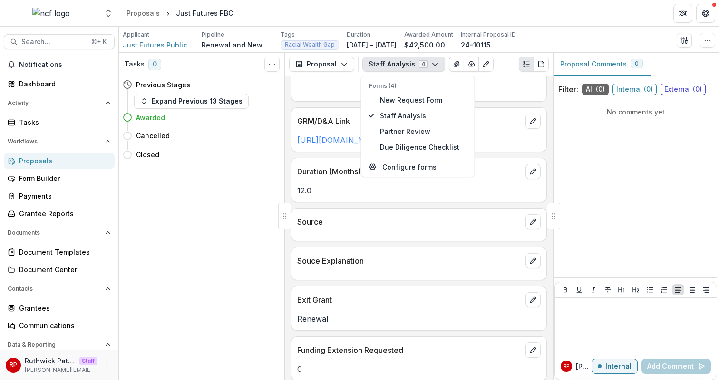
click at [476, 228] on p "Source" at bounding box center [409, 221] width 224 height 11
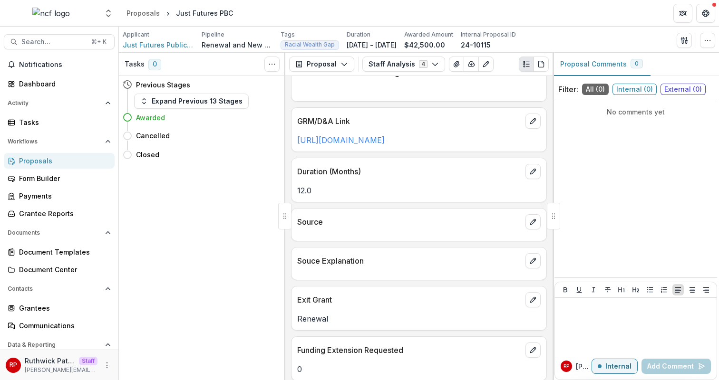
scroll to position [2014, 0]
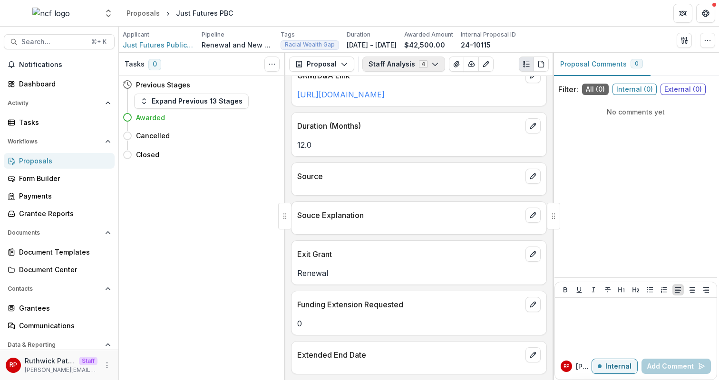
click at [402, 59] on button "Staff Analysis 4" at bounding box center [403, 64] width 83 height 15
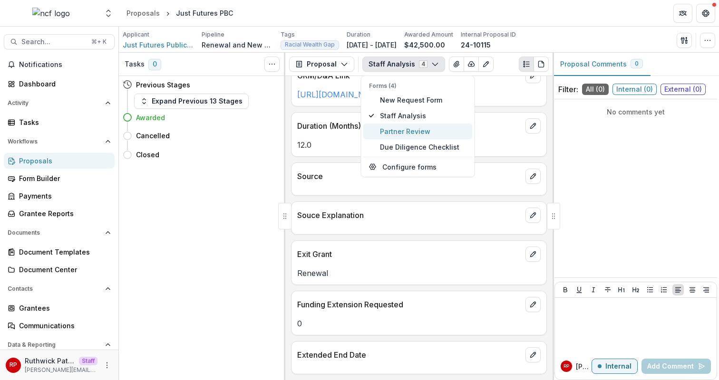
click at [419, 135] on span "Partner Review" at bounding box center [423, 131] width 87 height 10
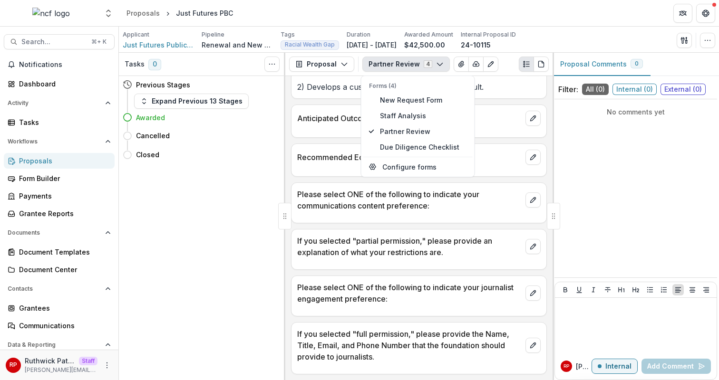
click at [441, 261] on div at bounding box center [418, 261] width 255 height 6
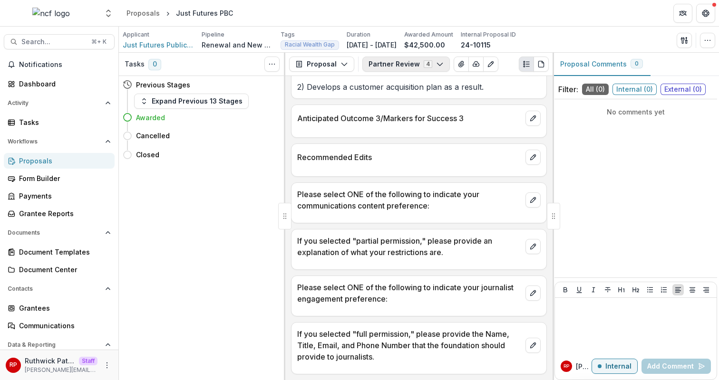
click at [399, 67] on button "Partner Review 4" at bounding box center [405, 64] width 87 height 15
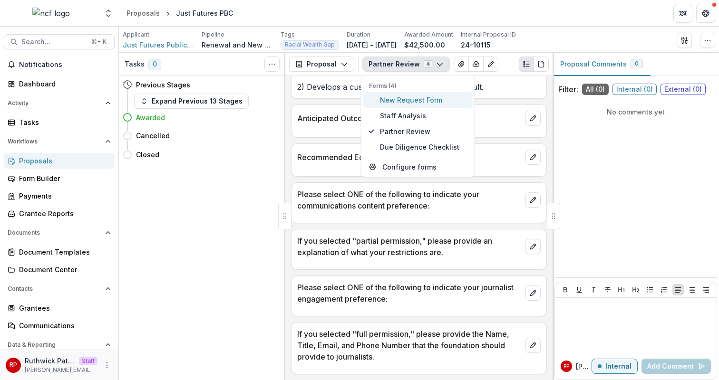
click at [420, 102] on span "New Request Form" at bounding box center [423, 100] width 87 height 10
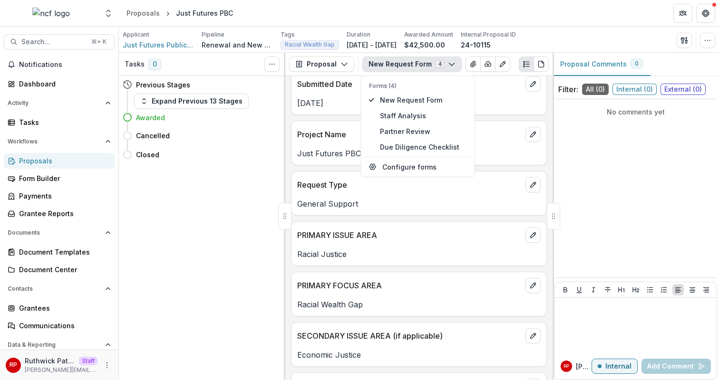
click at [498, 221] on div "Request Number 24-10115 Submitted By Alex Saingchin Submitted By Email alex@jus…" at bounding box center [418, 228] width 267 height 304
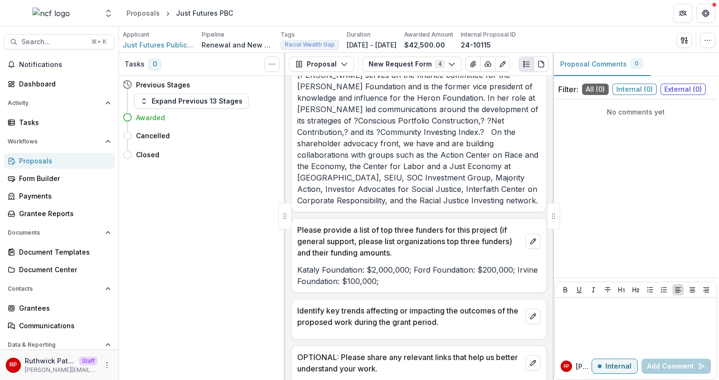
scroll to position [1808, 0]
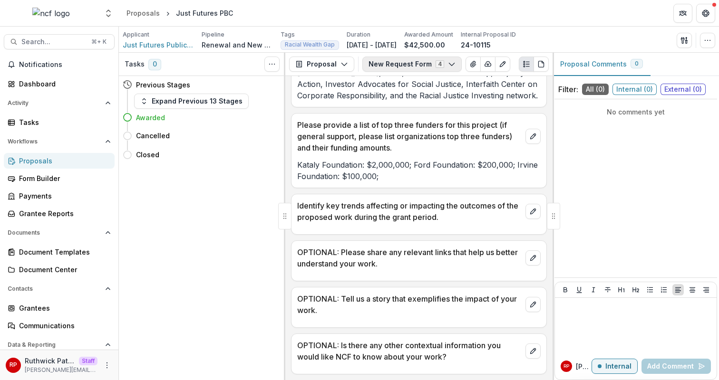
click at [402, 70] on button "New Request Form 4" at bounding box center [411, 64] width 99 height 15
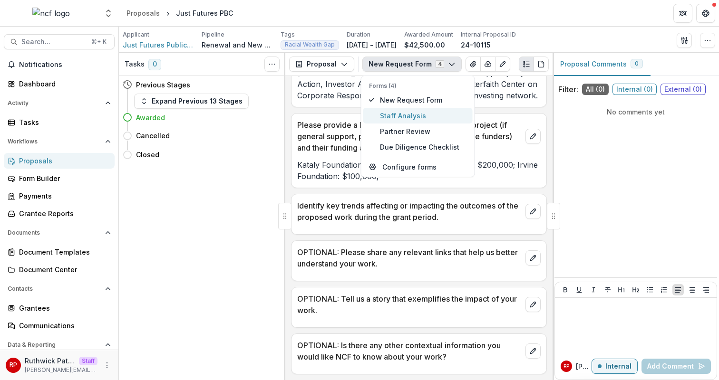
click at [430, 117] on span "Staff Analysis" at bounding box center [423, 116] width 87 height 10
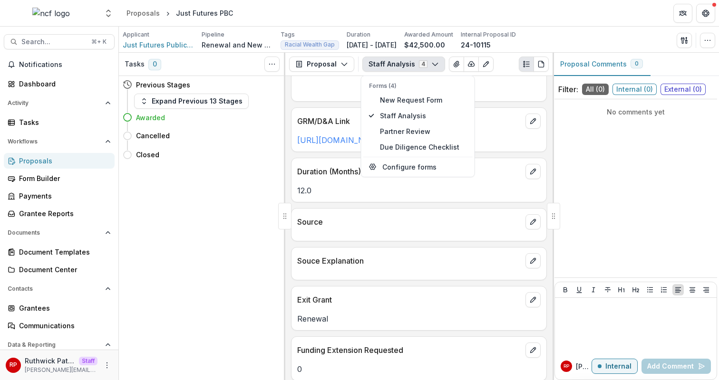
click at [513, 146] on p "https://nathancummings.sharepoint.com/:w:/g/Eb19fRWTmF1Dq6BMY3PJoQgB3yJhzBoKhgN…" at bounding box center [418, 140] width 243 height 11
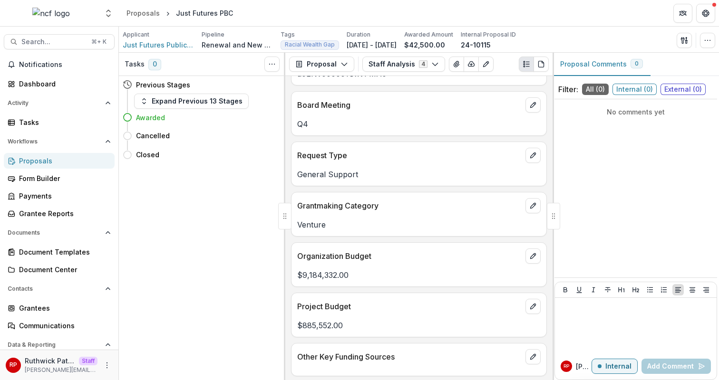
scroll to position [335, 0]
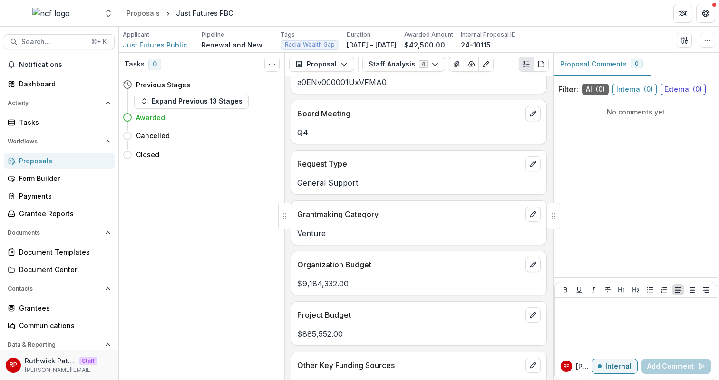
click at [339, 113] on p "Board Meeting" at bounding box center [409, 113] width 224 height 11
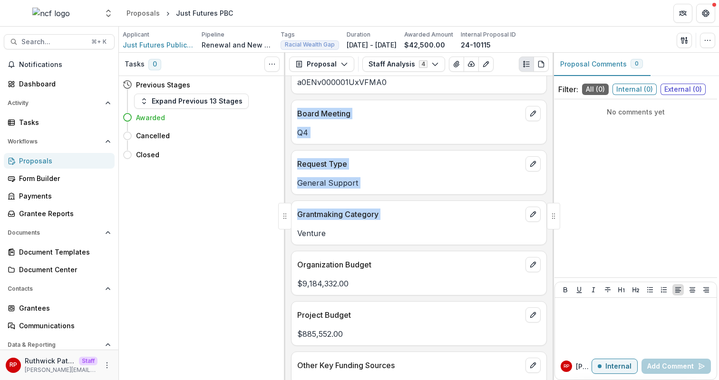
drag, startPoint x: 339, startPoint y: 113, endPoint x: 363, endPoint y: 200, distance: 89.6
click at [363, 200] on div "Request Number 24-10115 Project Name Just Futures PBC Recommended Amount $42,50…" at bounding box center [418, 228] width 267 height 304
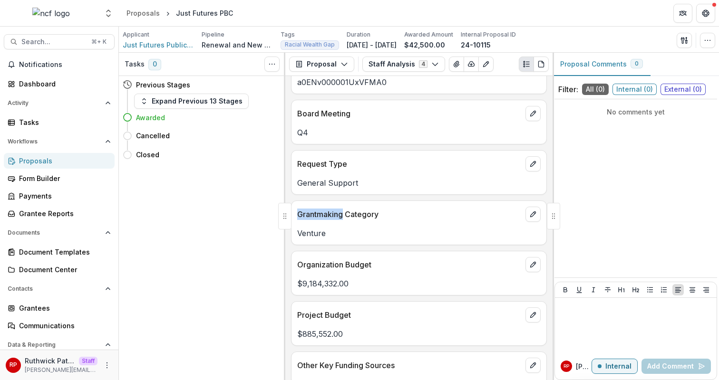
click at [363, 200] on div "Request Number 24-10115 Project Name Just Futures PBC Recommended Amount $42,50…" at bounding box center [418, 228] width 267 height 304
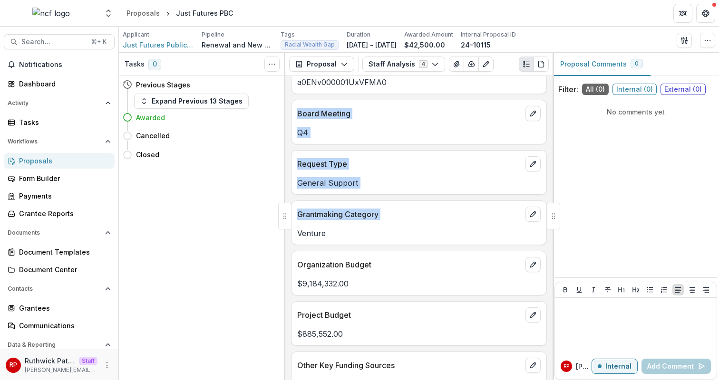
drag, startPoint x: 363, startPoint y: 200, endPoint x: 354, endPoint y: 110, distance: 89.8
click at [354, 110] on div "Request Number 24-10115 Project Name Just Futures PBC Recommended Amount $42,50…" at bounding box center [418, 228] width 267 height 304
click at [354, 110] on p "Board Meeting" at bounding box center [409, 113] width 224 height 11
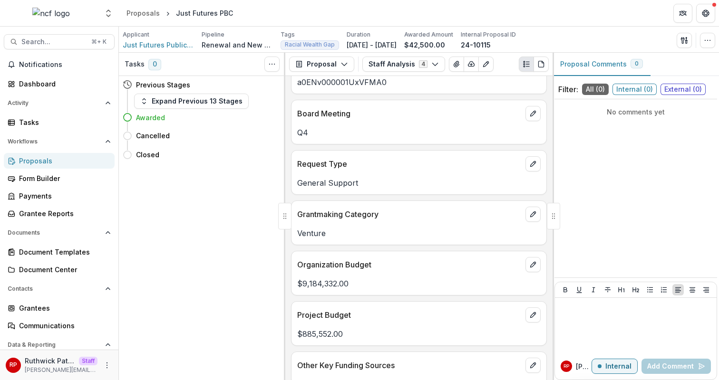
click at [354, 110] on p "Board Meeting" at bounding box center [409, 113] width 224 height 11
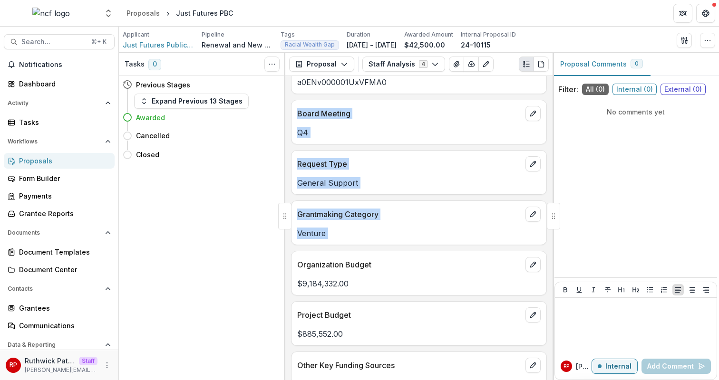
drag, startPoint x: 354, startPoint y: 110, endPoint x: 376, endPoint y: 241, distance: 132.5
click at [376, 241] on div "Request Number 24-10115 Project Name Just Futures PBC Recommended Amount $42,50…" at bounding box center [418, 228] width 267 height 304
click at [376, 241] on div "Grantmaking Category Venture" at bounding box center [419, 223] width 256 height 45
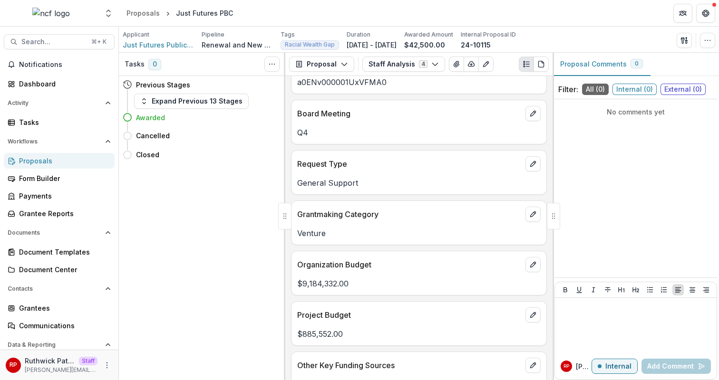
click at [376, 241] on div "Grantmaking Category Venture" at bounding box center [419, 223] width 256 height 45
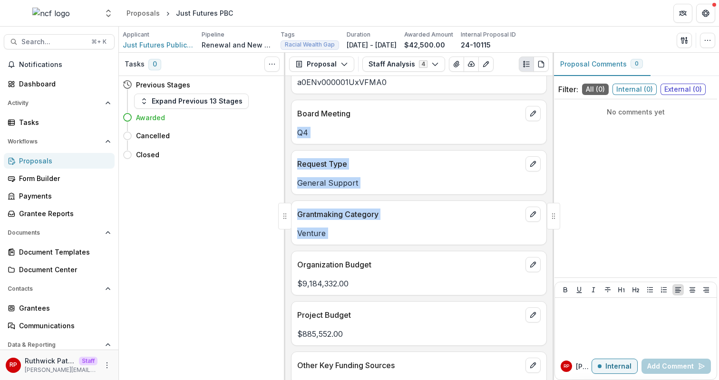
drag, startPoint x: 376, startPoint y: 241, endPoint x: 367, endPoint y: 145, distance: 96.5
click at [367, 145] on div "Request Number 24-10115 Project Name Just Futures PBC Recommended Amount $42,50…" at bounding box center [418, 228] width 267 height 304
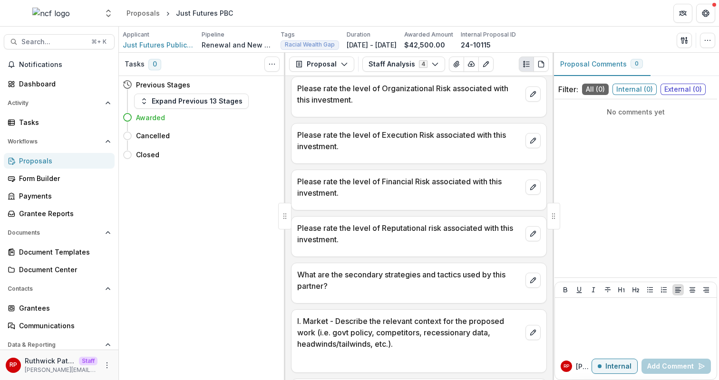
scroll to position [864, 0]
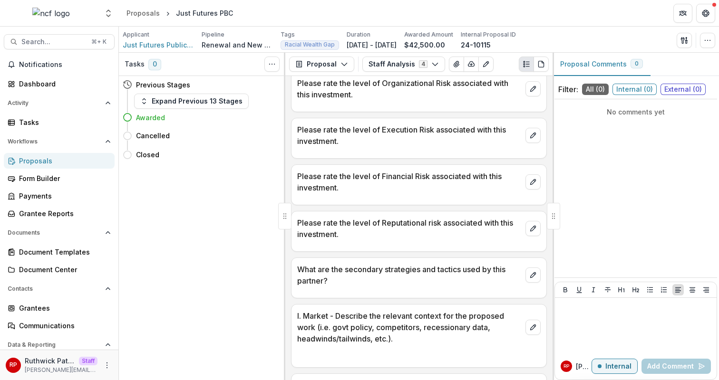
click at [465, 231] on p "Please rate the level of Reputational risk associated with this investment." at bounding box center [409, 228] width 224 height 23
click at [357, 134] on p "Please rate the level of Execution Risk associated with this investment." at bounding box center [409, 135] width 224 height 23
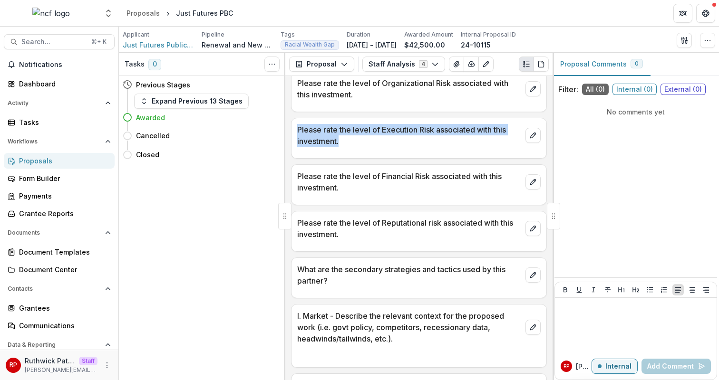
click at [357, 134] on p "Please rate the level of Execution Risk associated with this investment." at bounding box center [409, 135] width 224 height 23
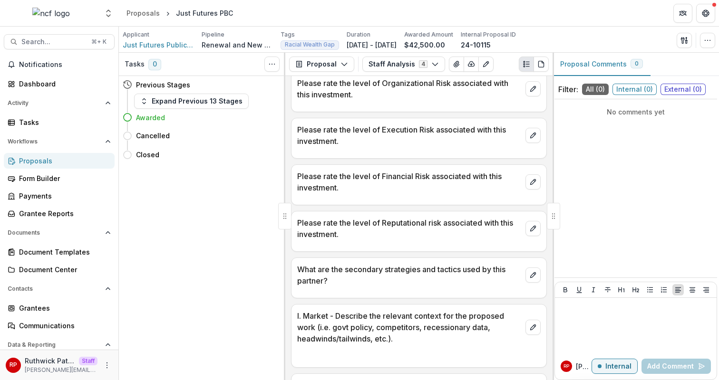
click at [382, 184] on p "Please rate the level of Financial Risk associated with this investment." at bounding box center [409, 182] width 224 height 23
click at [442, 167] on div "Please rate the level of Financial Risk associated with this investment." at bounding box center [418, 179] width 255 height 29
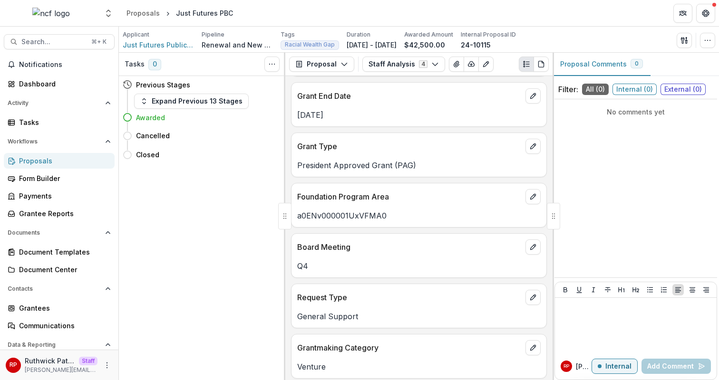
scroll to position [0, 0]
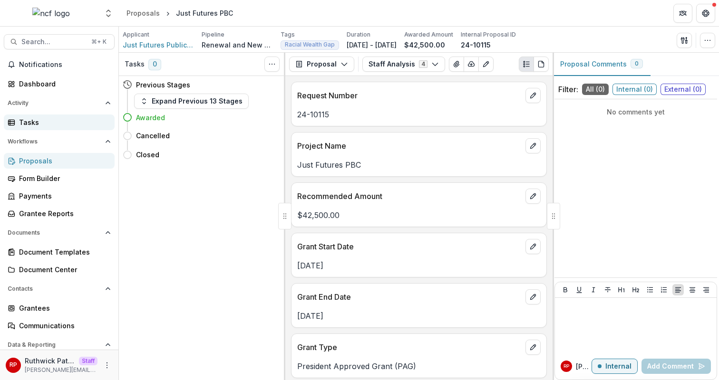
click at [68, 126] on div "Tasks" at bounding box center [63, 122] width 88 height 10
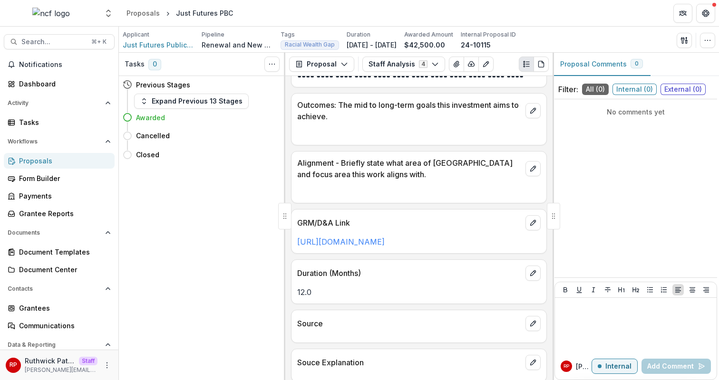
scroll to position [1948, 0]
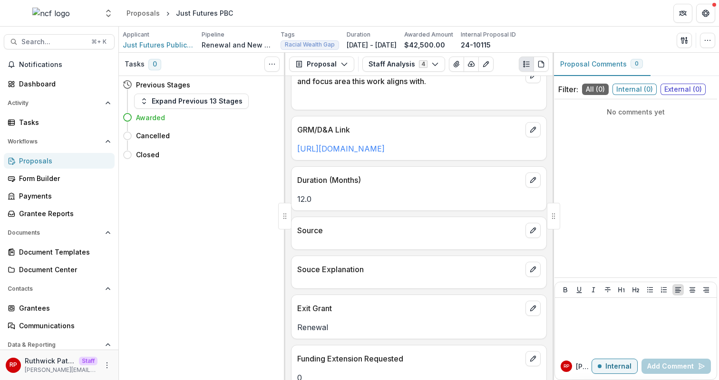
click at [427, 226] on div "Request Number 24-10115 Project Name Just Futures PBC Recommended Amount $42,50…" at bounding box center [418, 228] width 267 height 304
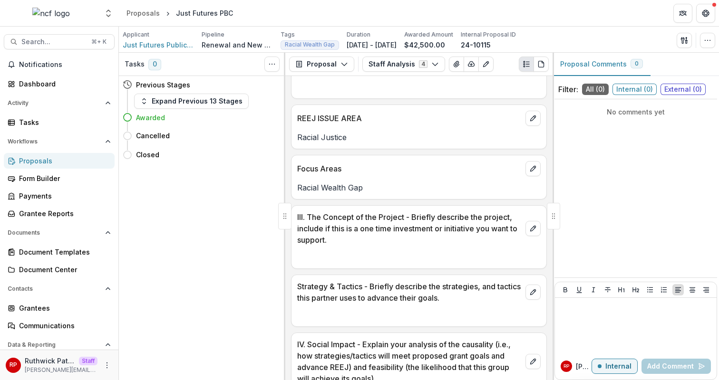
scroll to position [1591, 0]
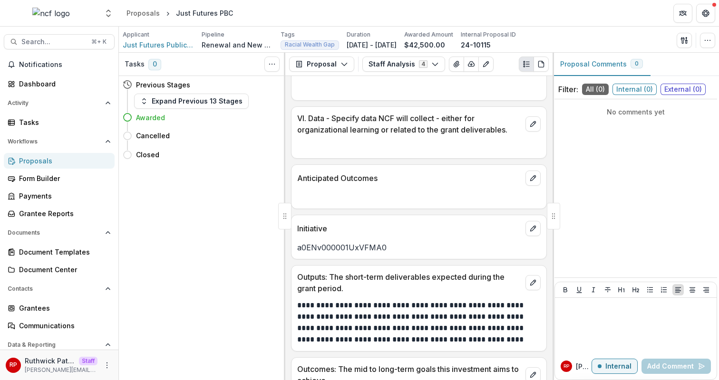
click at [352, 251] on p "a0ENv000001UxVFMA0" at bounding box center [418, 247] width 243 height 11
click at [683, 147] on div "No comments yet" at bounding box center [635, 188] width 163 height 171
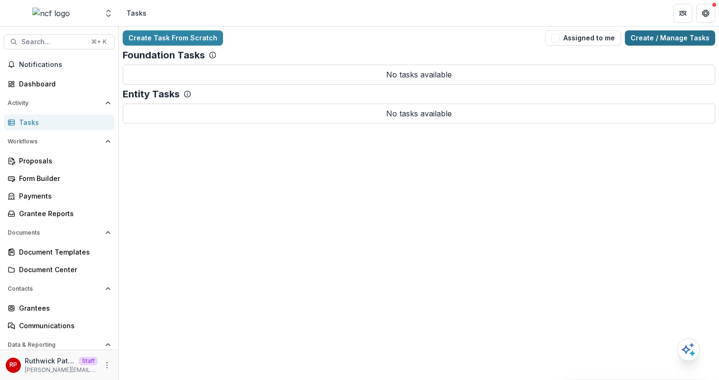
click at [689, 35] on link "Create / Manage Tasks" at bounding box center [670, 37] width 90 height 15
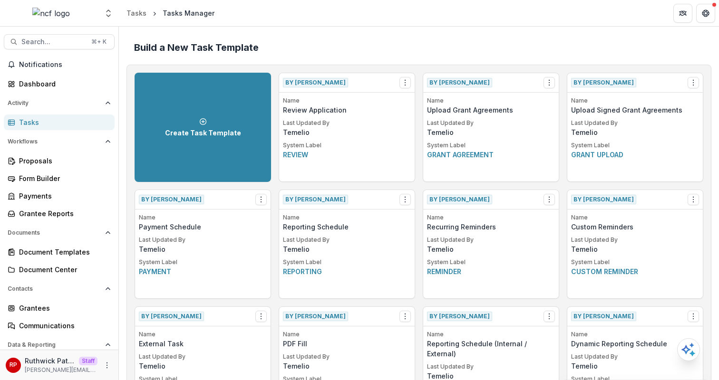
scroll to position [608, 0]
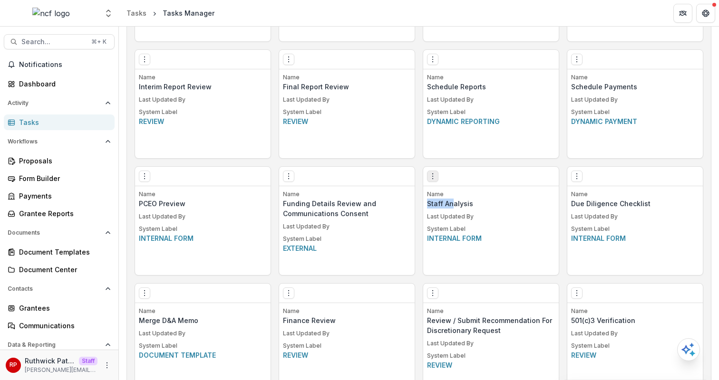
click at [429, 176] on icon "Options" at bounding box center [433, 177] width 8 height 8
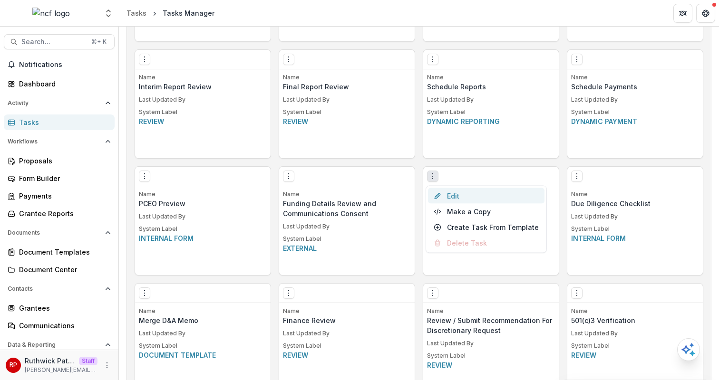
click at [455, 194] on link "Edit" at bounding box center [486, 196] width 116 height 16
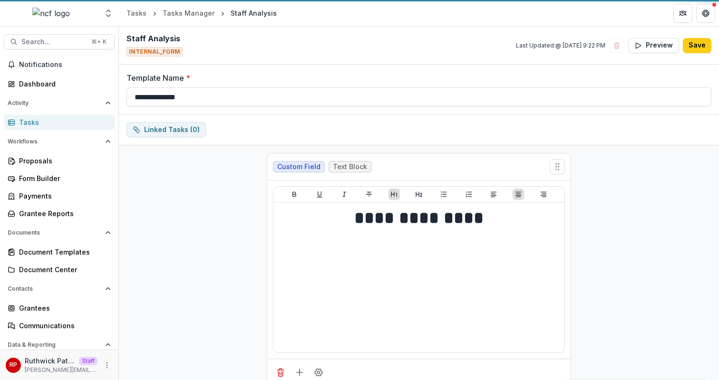
click at [505, 156] on div "Custom Field Text Block" at bounding box center [418, 167] width 303 height 27
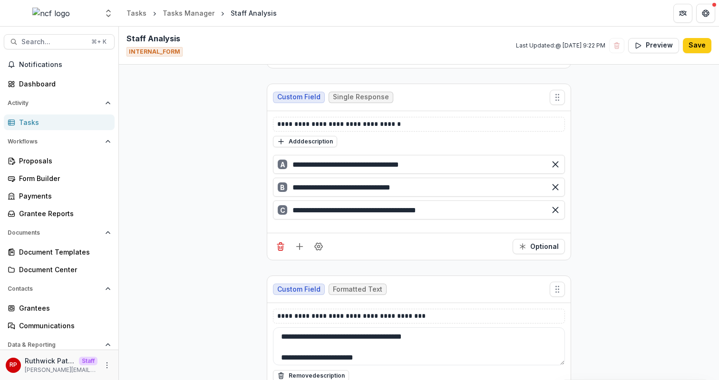
scroll to position [13722, 0]
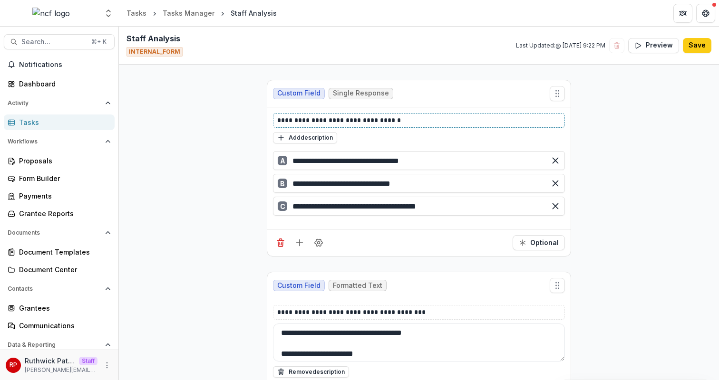
click at [397, 116] on p "**********" at bounding box center [418, 121] width 283 height 10
copy p "**********"
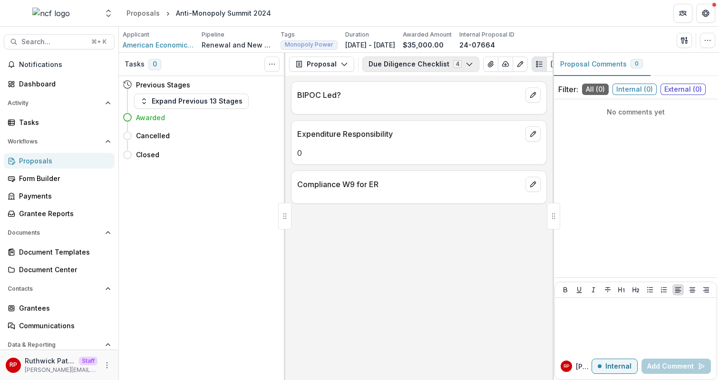
click at [416, 67] on button "Due Diligence Checklist 4" at bounding box center [420, 64] width 117 height 15
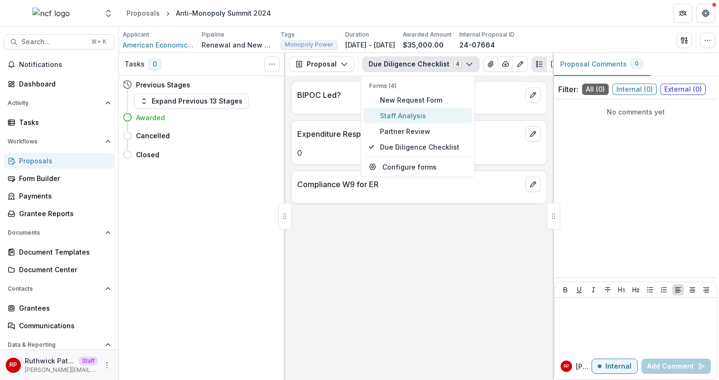
click at [430, 117] on span "Staff Analysis" at bounding box center [423, 116] width 87 height 10
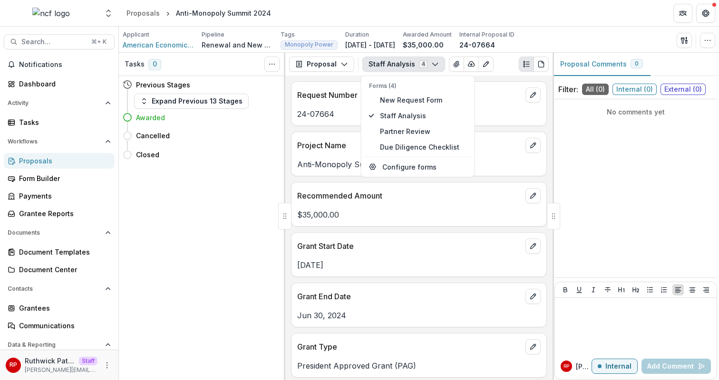
click at [504, 142] on p "Project Name" at bounding box center [409, 145] width 224 height 11
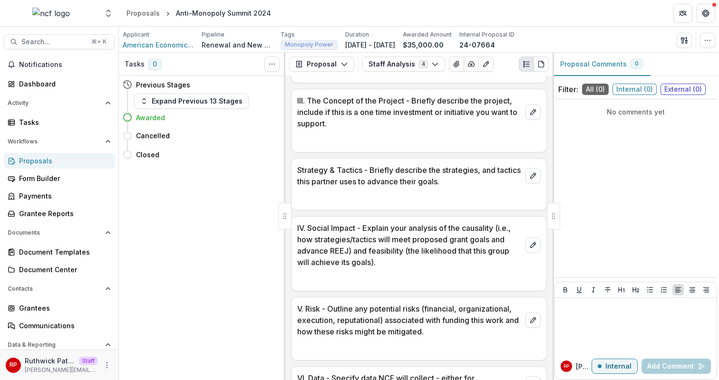
scroll to position [2000, 0]
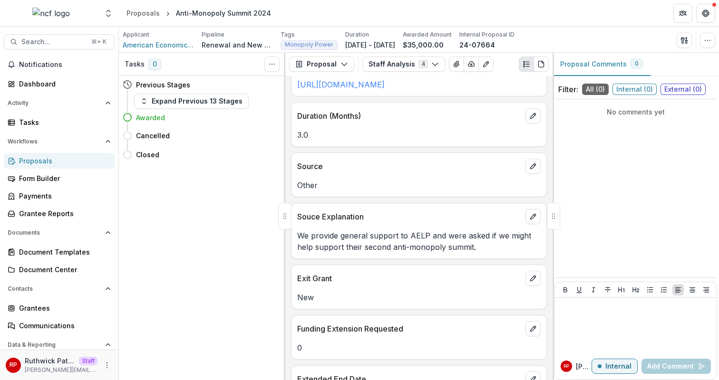
click at [420, 241] on div "We provide general support to AELP and were asked if we might help support thei…" at bounding box center [418, 238] width 255 height 29
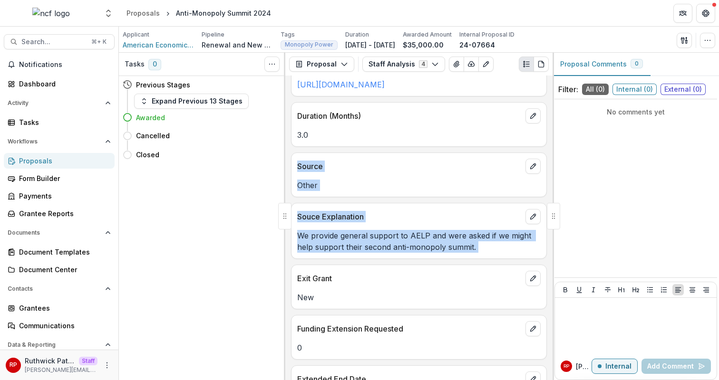
drag, startPoint x: 420, startPoint y: 241, endPoint x: 381, endPoint y: 181, distance: 71.5
click at [381, 181] on div "Request Number 24-07664 Project Name Anti-Monopoly Summit 2024 Recommended Amou…" at bounding box center [418, 228] width 267 height 305
click at [381, 172] on p "Source" at bounding box center [409, 166] width 224 height 11
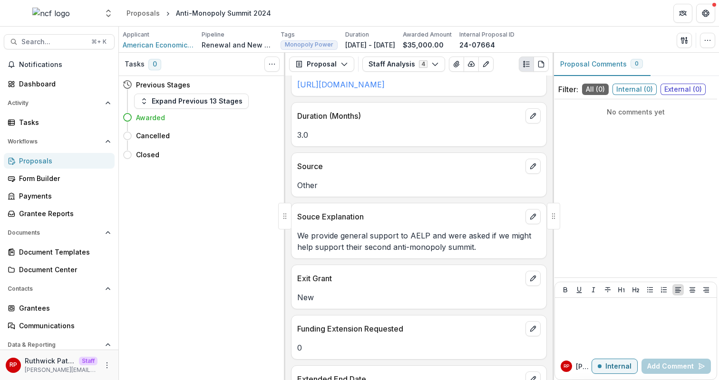
click at [381, 172] on p "Source" at bounding box center [409, 166] width 224 height 11
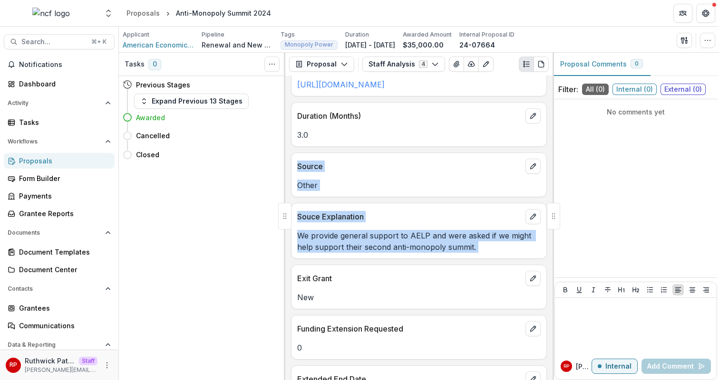
drag, startPoint x: 381, startPoint y: 181, endPoint x: 400, endPoint y: 250, distance: 72.0
click at [400, 250] on div "Request Number 24-07664 Project Name Anti-Monopoly Summit 2024 Recommended Amou…" at bounding box center [418, 228] width 267 height 305
click at [400, 250] on p "We provide general support to AELP and were asked if we might help support thei…" at bounding box center [418, 241] width 243 height 23
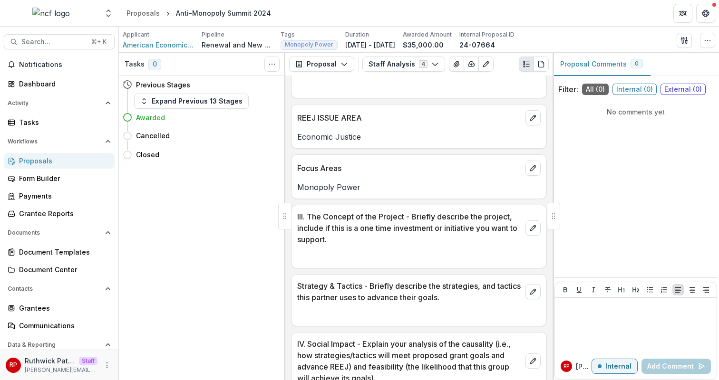
scroll to position [1591, 0]
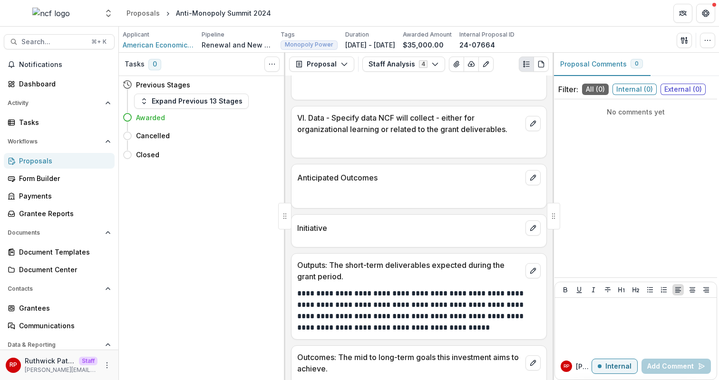
click at [464, 203] on p at bounding box center [418, 196] width 243 height 11
click at [704, 41] on icon "button" at bounding box center [708, 41] width 8 height 8
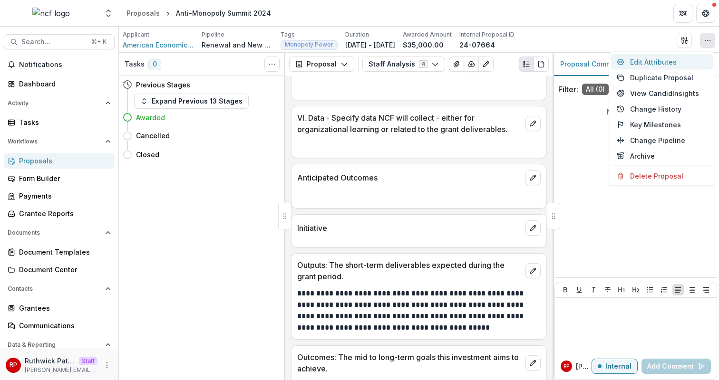
click at [696, 66] on button "Edit Attributes" at bounding box center [662, 62] width 102 height 16
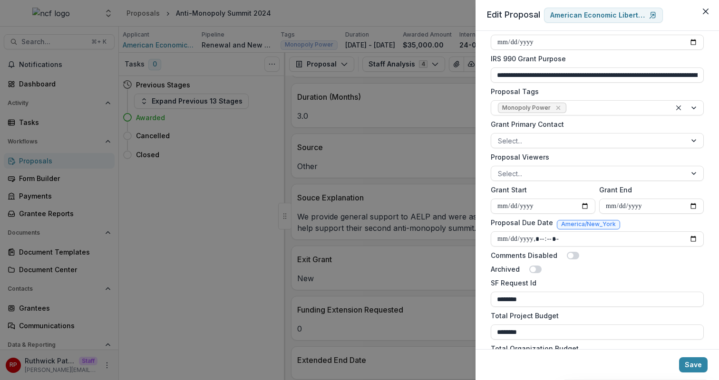
scroll to position [791, 0]
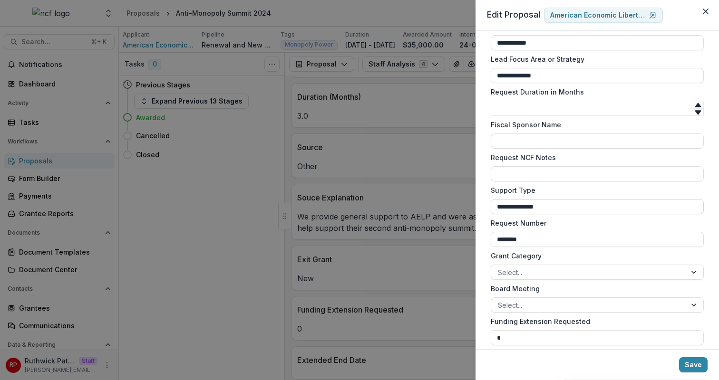
click at [580, 208] on input "**********" at bounding box center [597, 206] width 213 height 15
click at [589, 191] on label "Support Type" at bounding box center [594, 190] width 207 height 10
click at [589, 199] on input "**********" at bounding box center [597, 206] width 213 height 15
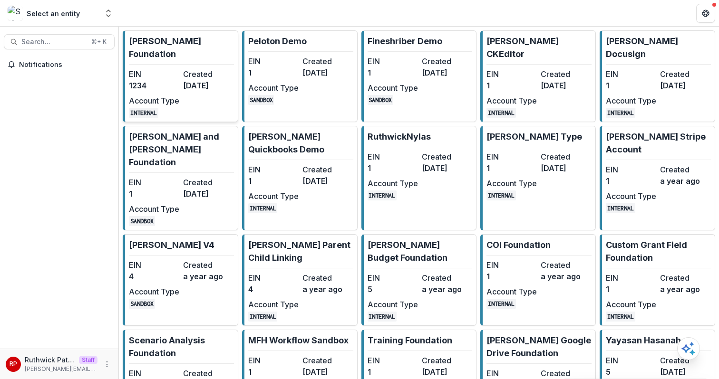
click at [195, 101] on div "EIN 1234 Created [DATE] Account Type INTERNAL" at bounding box center [181, 92] width 105 height 49
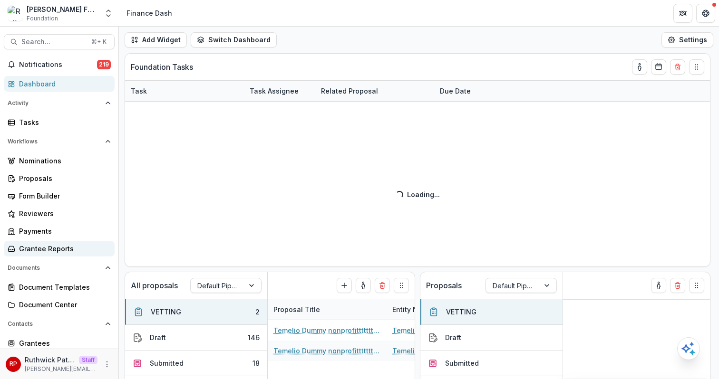
click at [60, 252] on div "Grantee Reports" at bounding box center [63, 249] width 88 height 10
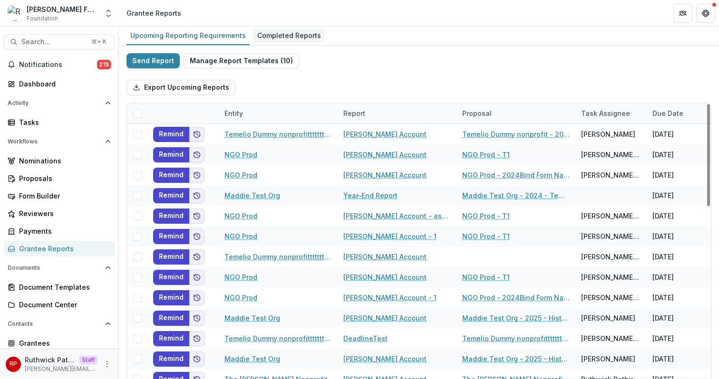
click at [293, 37] on div "Completed Reports" at bounding box center [288, 36] width 71 height 14
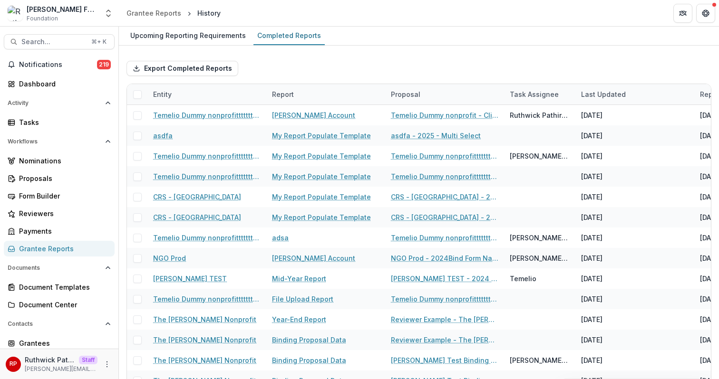
click at [347, 40] on div "Upcoming Reporting Requirements Completed Reports" at bounding box center [419, 36] width 600 height 19
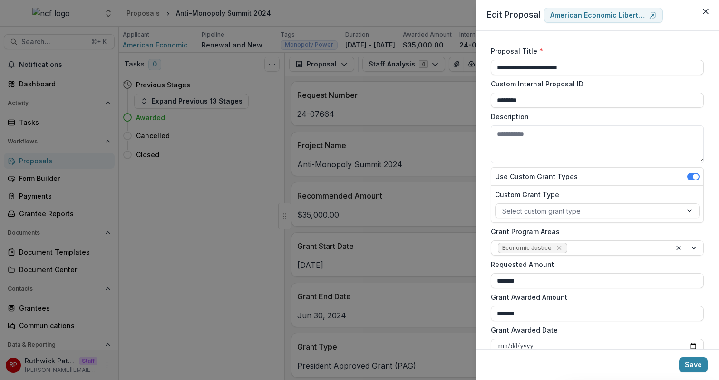
scroll to position [791, 0]
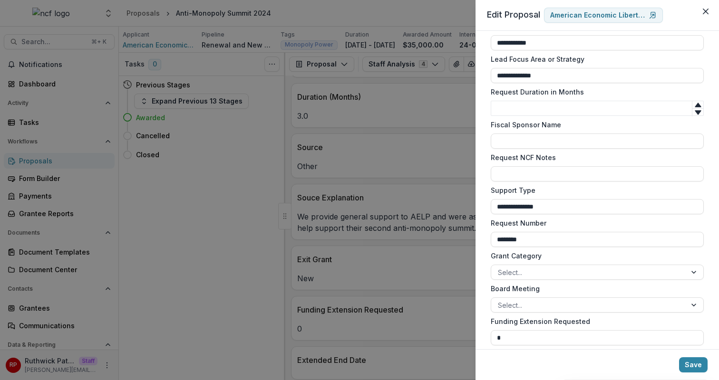
click at [342, 153] on div "**********" at bounding box center [359, 190] width 719 height 380
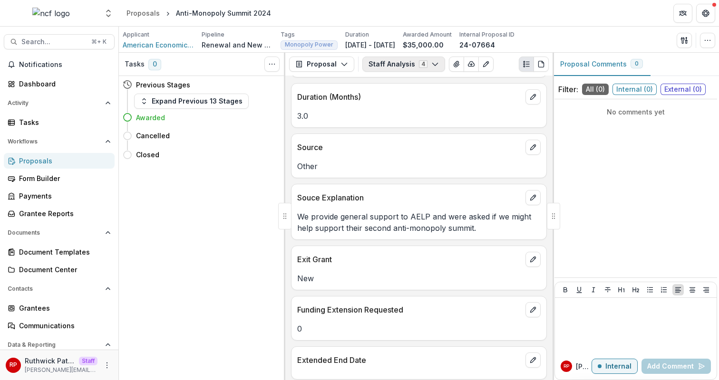
click at [386, 59] on button "Staff Analysis 4" at bounding box center [403, 64] width 83 height 15
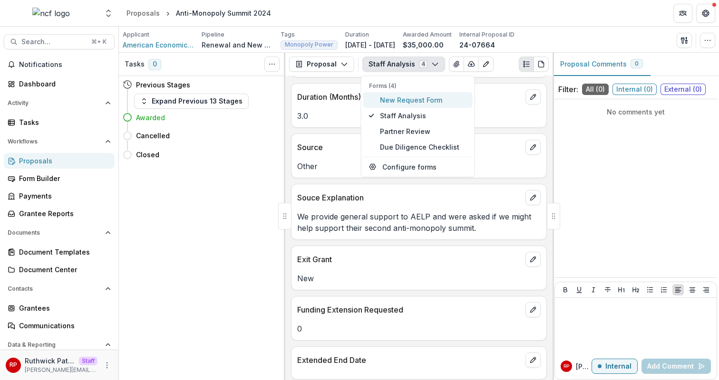
click at [399, 101] on span "New Request Form" at bounding box center [423, 100] width 87 height 10
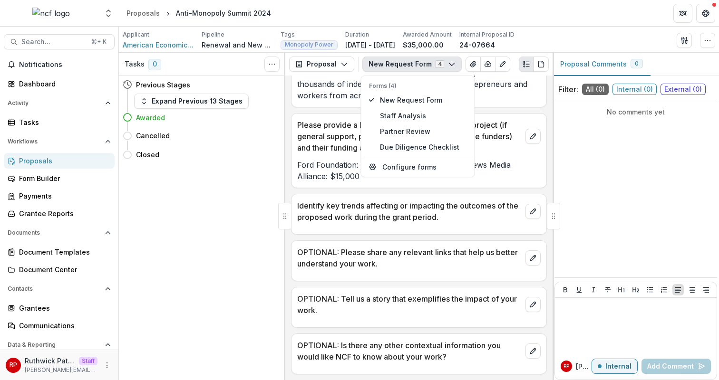
click at [328, 213] on p "Identify key trends affecting or impacting the outcomes of the proposed work du…" at bounding box center [409, 211] width 224 height 23
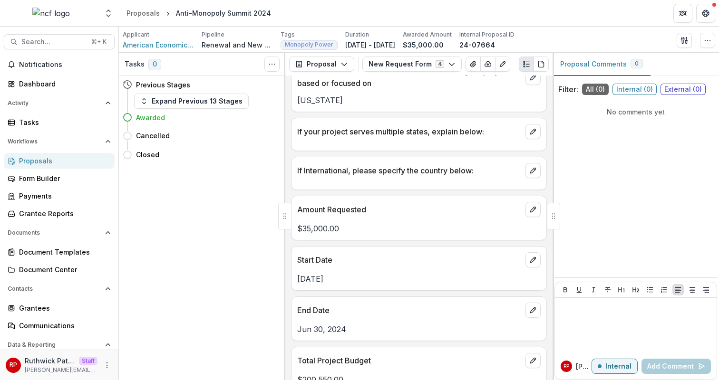
scroll to position [508, 0]
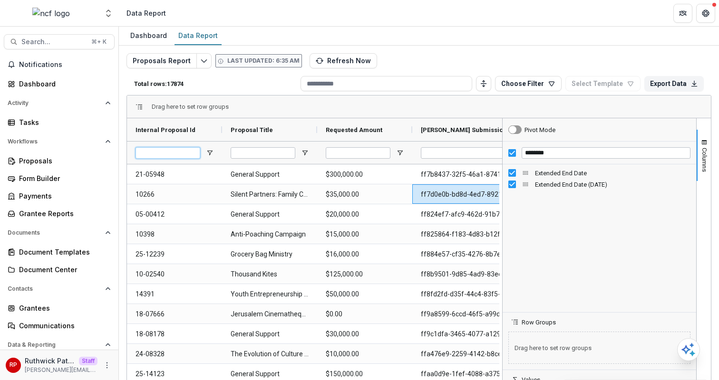
click at [186, 154] on input "Internal Proposal Id Filter Input" at bounding box center [167, 152] width 65 height 11
paste input "********"
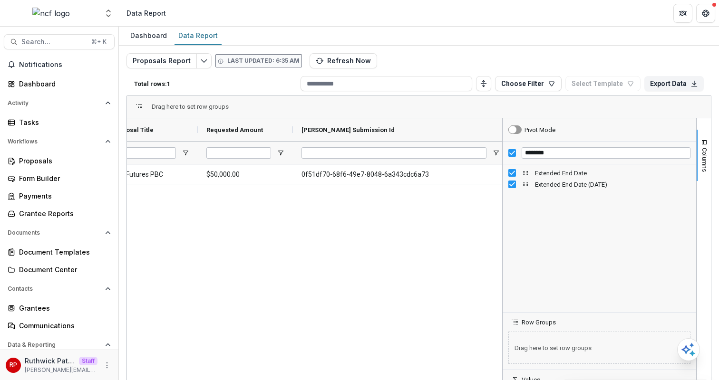
scroll to position [0, 145]
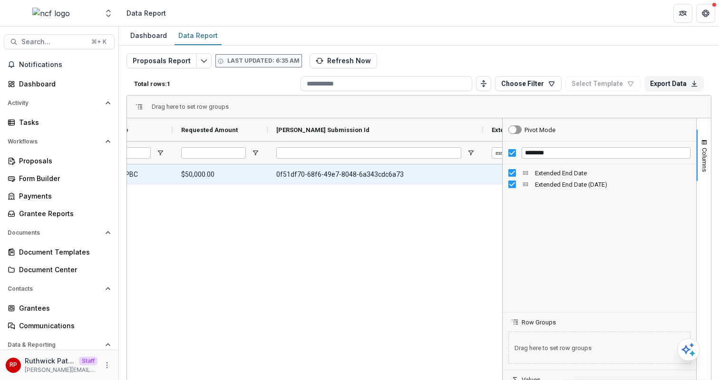
type input "********"
click at [340, 175] on Id-12450 "0f51df70-68f6-49e7-8048-6a343cdc6a73" at bounding box center [375, 174] width 198 height 19
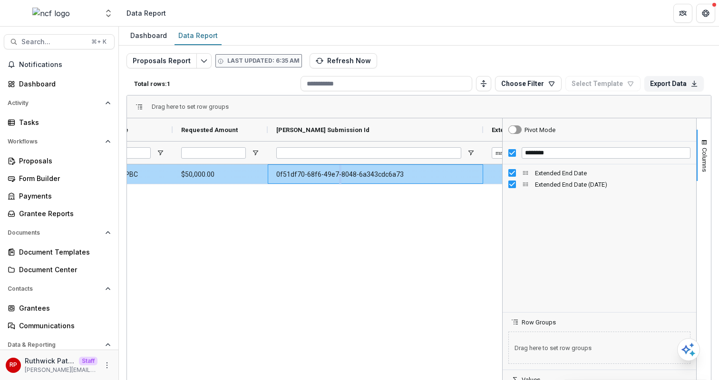
click at [340, 175] on Id-12450 "0f51df70-68f6-49e7-8048-6a343cdc6a73" at bounding box center [375, 174] width 198 height 19
copy Id-12450 "0f51df70-68f6-49e7-8048-6a343cdc6a73"
click at [320, 177] on Id-12450 "0f51df70-68f6-49e7-8048-6a343cdc6a73" at bounding box center [375, 174] width 198 height 19
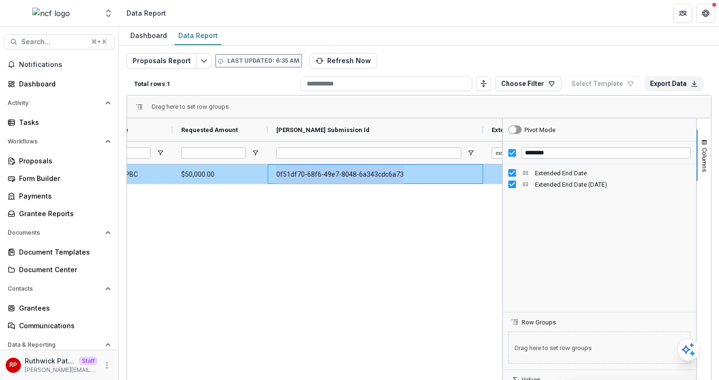
click at [320, 177] on Id-12450 "0f51df70-68f6-49e7-8048-6a343cdc6a73" at bounding box center [375, 174] width 198 height 19
copy Id-12450 "0f51df70-68f6-49e7-8048-6a343cdc6a73"
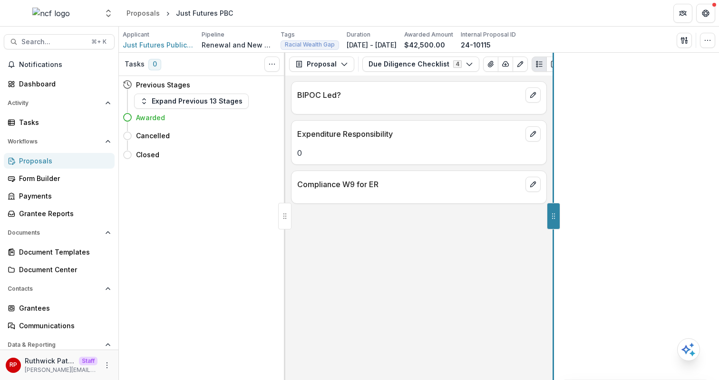
drag, startPoint x: 555, startPoint y: 212, endPoint x: 647, endPoint y: 219, distance: 92.0
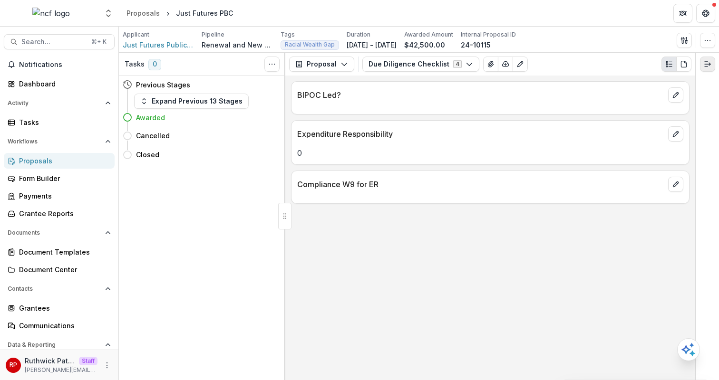
click at [705, 65] on icon "Expand right" at bounding box center [708, 64] width 8 height 8
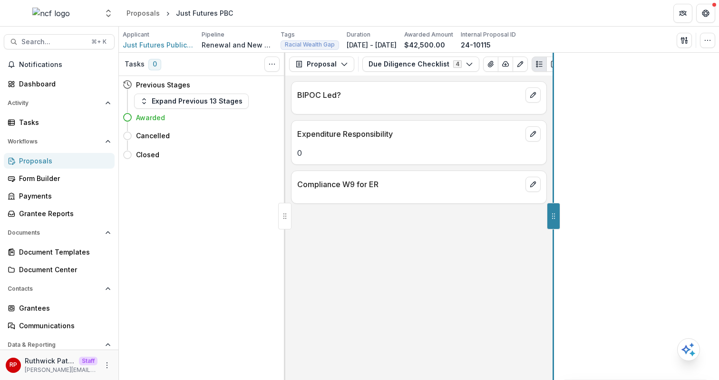
drag, startPoint x: 453, startPoint y: 220, endPoint x: 568, endPoint y: 236, distance: 116.2
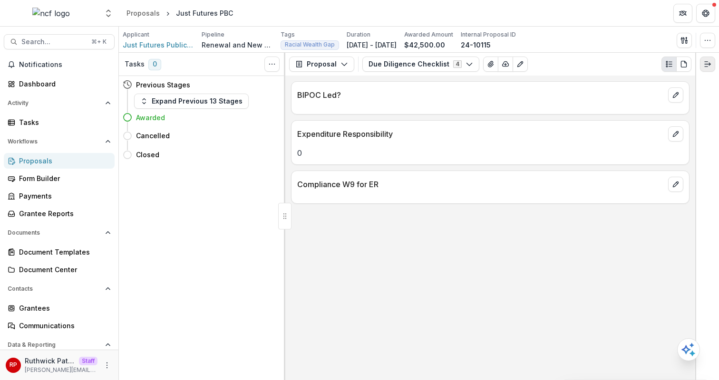
click at [705, 60] on icon "Expand right" at bounding box center [708, 64] width 8 height 8
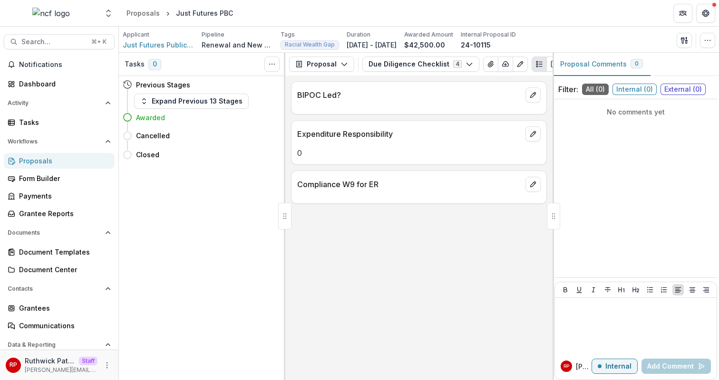
click at [450, 164] on div "Expenditure Responsibility 0" at bounding box center [419, 142] width 256 height 45
click at [357, 264] on div "BIPOC Led? Expenditure Responsibility 0 Compliance W9 for ER" at bounding box center [418, 228] width 267 height 305
click at [395, 190] on p "Compliance W9 for ER" at bounding box center [409, 184] width 224 height 11
click at [415, 190] on p "Compliance W9 for ER" at bounding box center [409, 184] width 224 height 11
click at [714, 44] on button "button" at bounding box center [707, 40] width 15 height 15
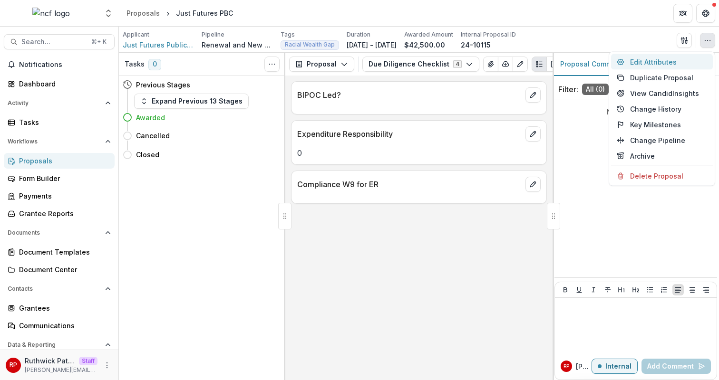
click at [692, 64] on button "Edit Attributes" at bounding box center [662, 62] width 102 height 16
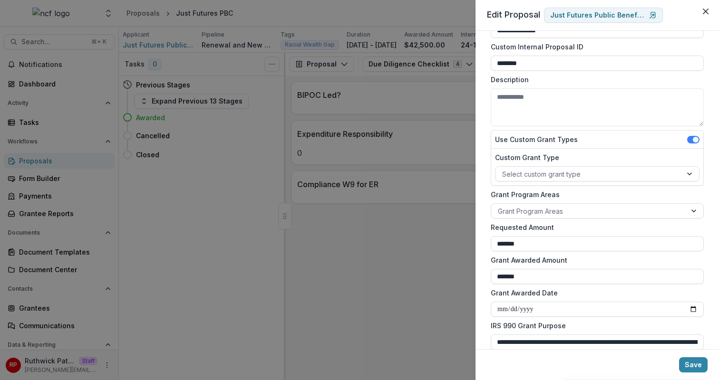
scroll to position [40, 0]
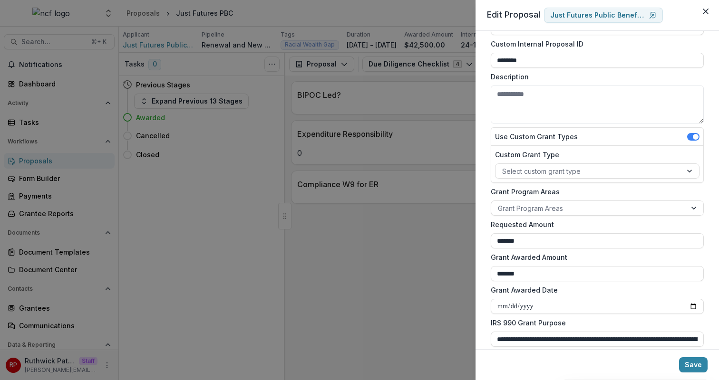
click at [360, 154] on div "**********" at bounding box center [359, 190] width 719 height 380
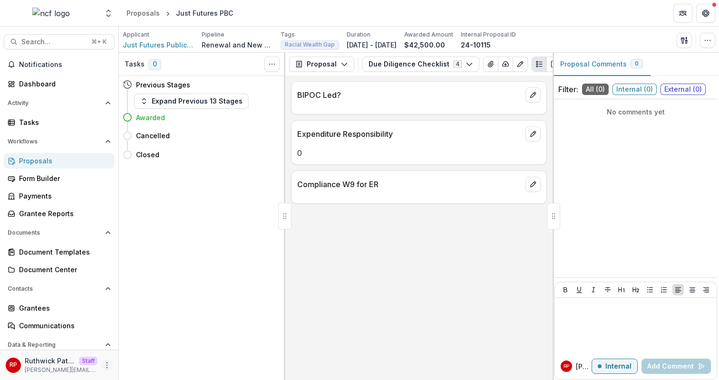
click at [103, 364] on icon "More" at bounding box center [107, 366] width 8 height 8
click at [150, 346] on link "User Settings" at bounding box center [167, 346] width 102 height 16
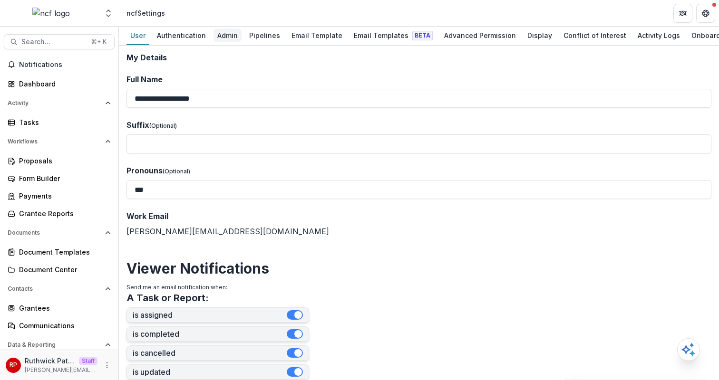
click at [228, 35] on div "Admin" at bounding box center [227, 36] width 28 height 14
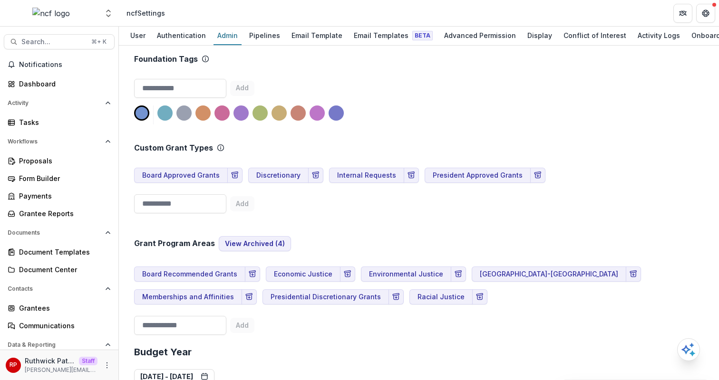
scroll to position [286, 0]
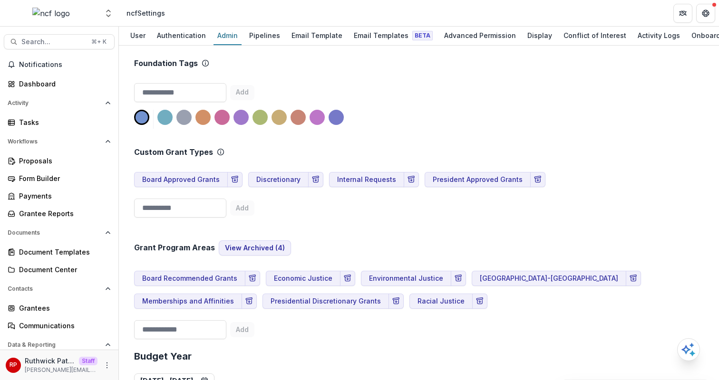
click at [279, 146] on div "Custom Grant Types Board Approved Grants Discretionary Internal Requests Presid…" at bounding box center [419, 175] width 570 height 93
